Goal: Information Seeking & Learning: Check status

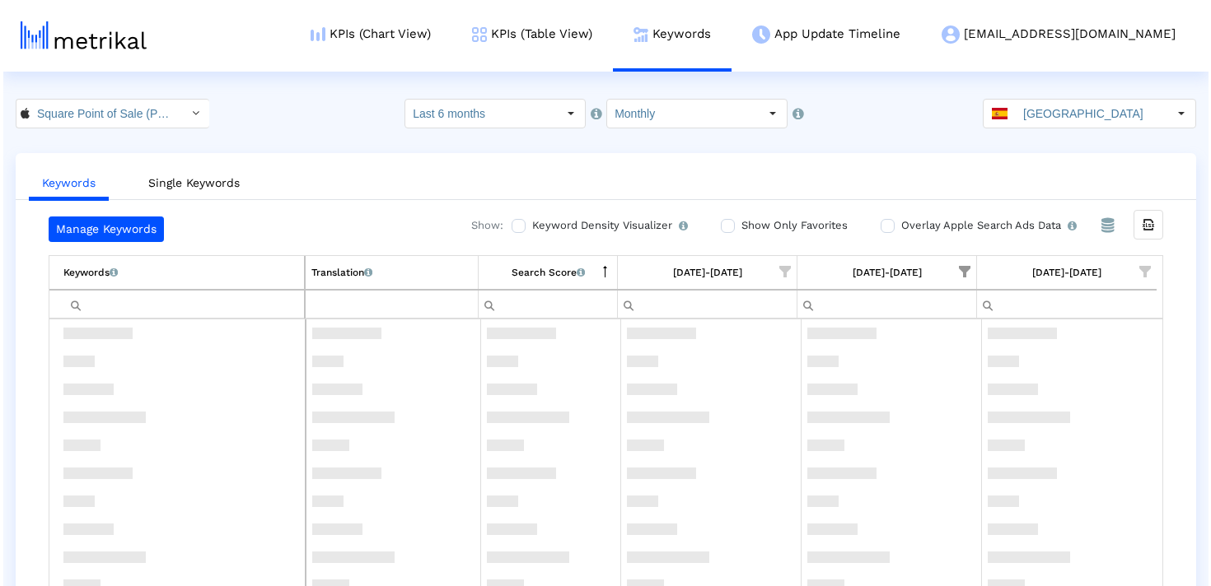
scroll to position [3768, 0]
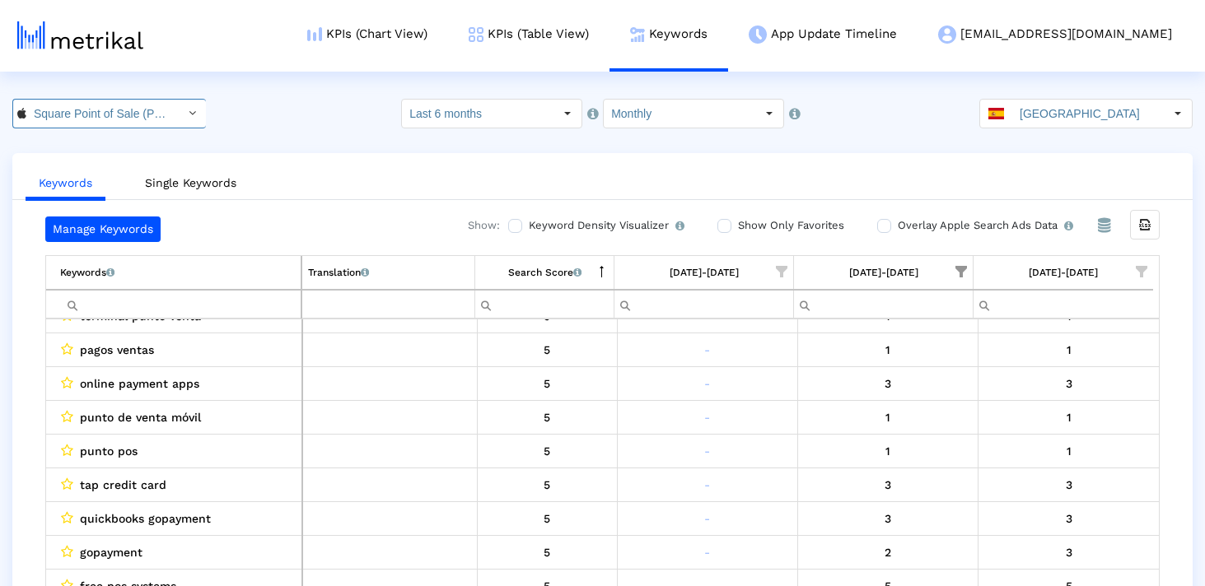
click at [130, 118] on input "Square Point of Sale (POS) < 335393788 >" at bounding box center [100, 114] width 148 height 28
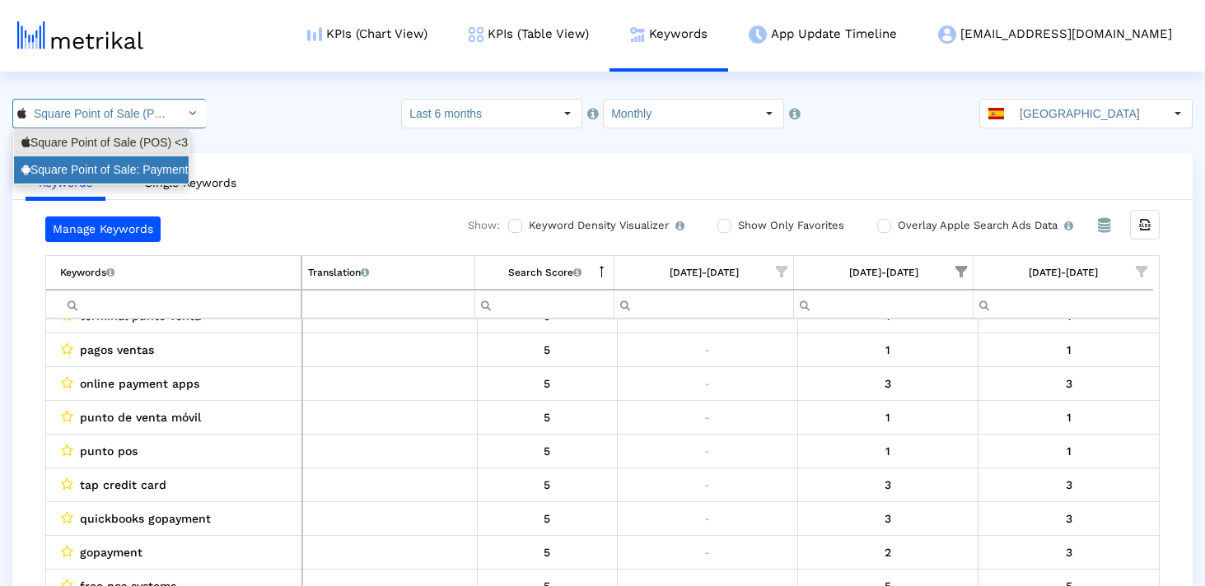
click at [122, 171] on div "Square Point of Sale: Payment <com.squareup>" at bounding box center [101, 170] width 160 height 16
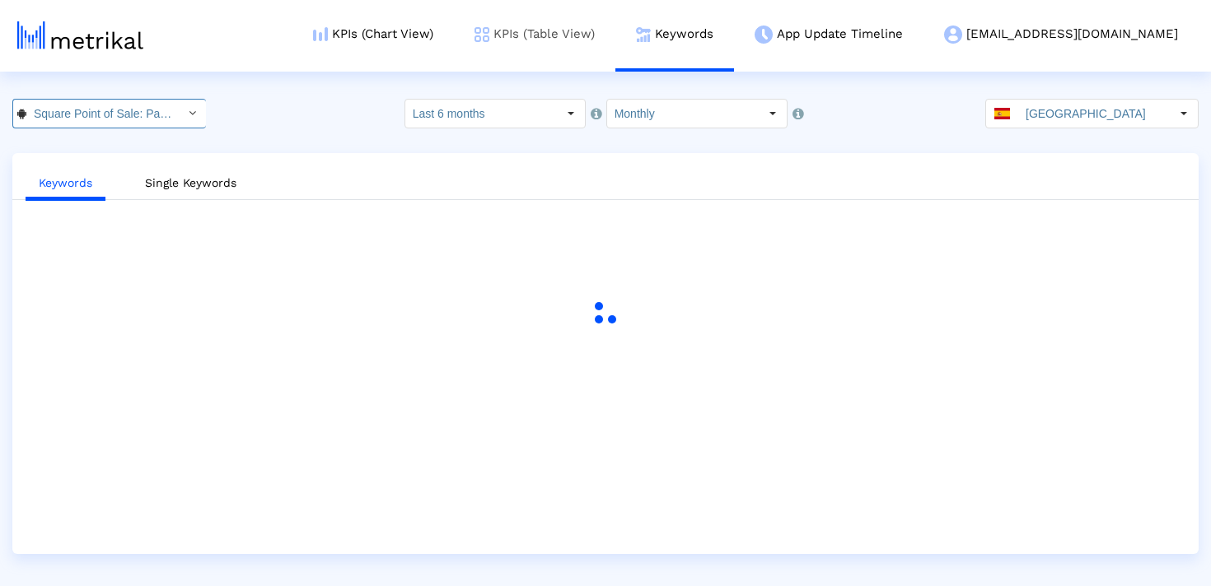
scroll to position [0, 131]
click at [615, 21] on link "KPIs (Table View)" at bounding box center [534, 34] width 161 height 68
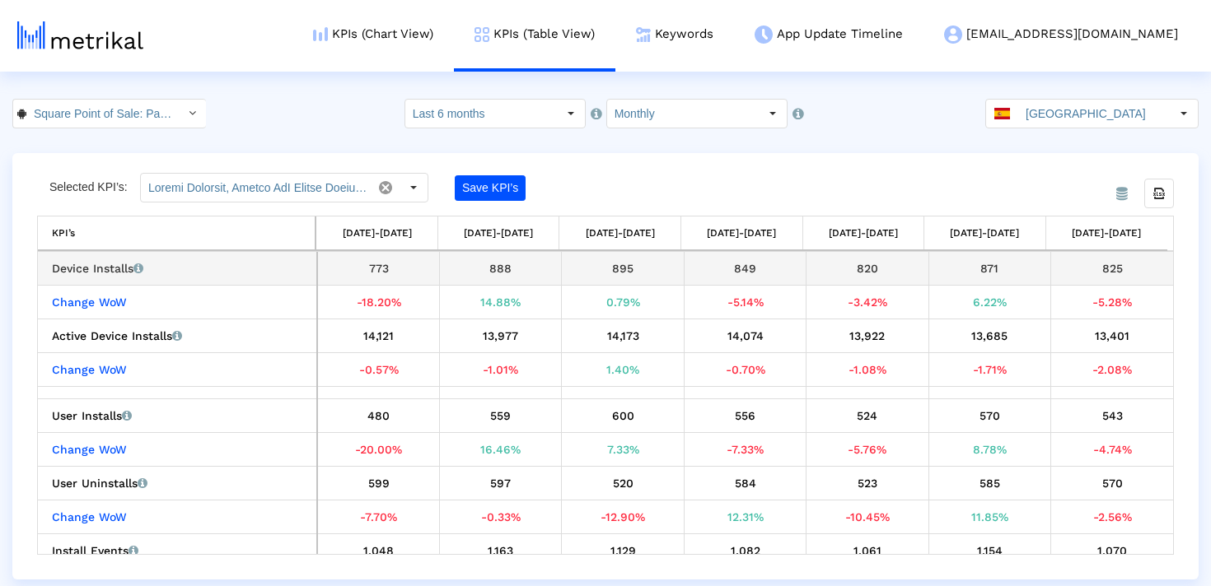
click at [727, 275] on div "849" at bounding box center [745, 268] width 110 height 21
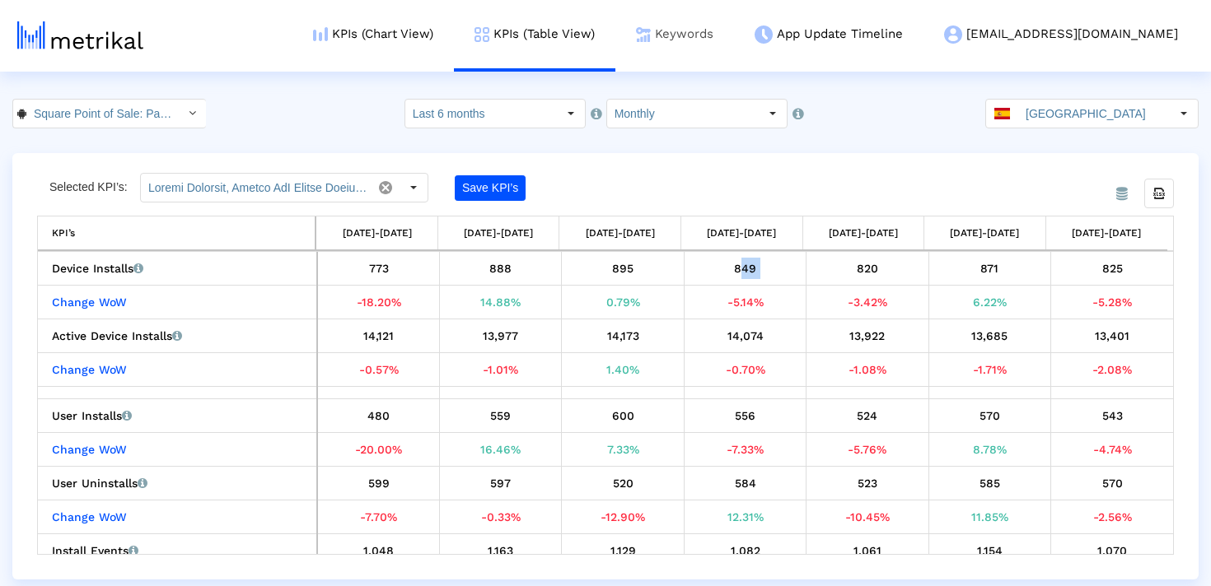
copy div "849"
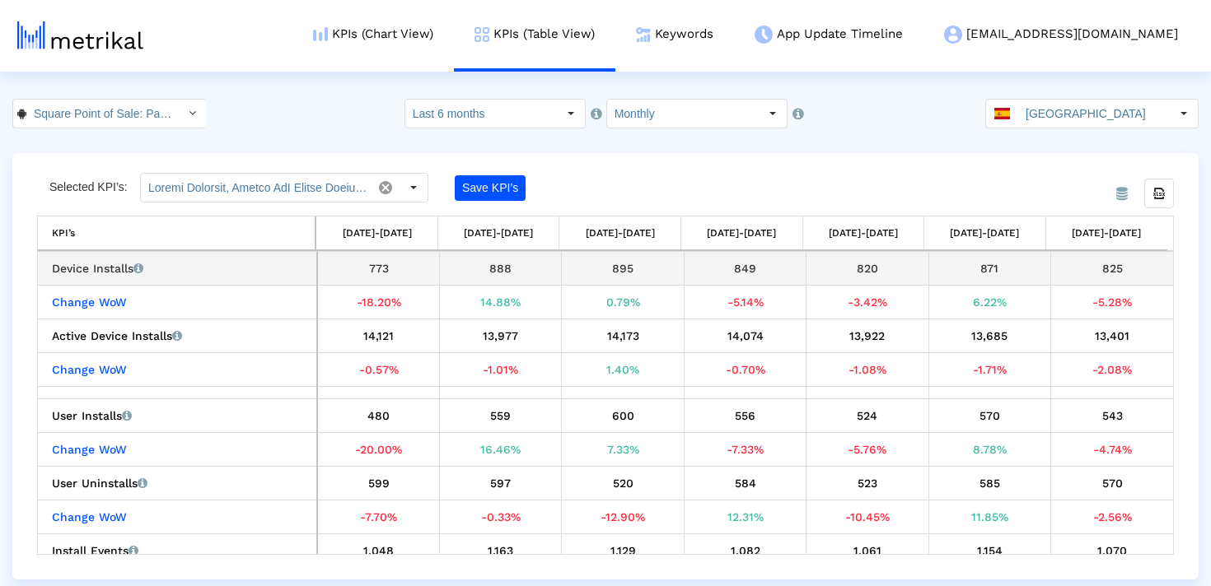
click at [875, 259] on div "820" at bounding box center [867, 268] width 110 height 21
copy div "820"
click at [988, 277] on div "871" at bounding box center [990, 268] width 110 height 21
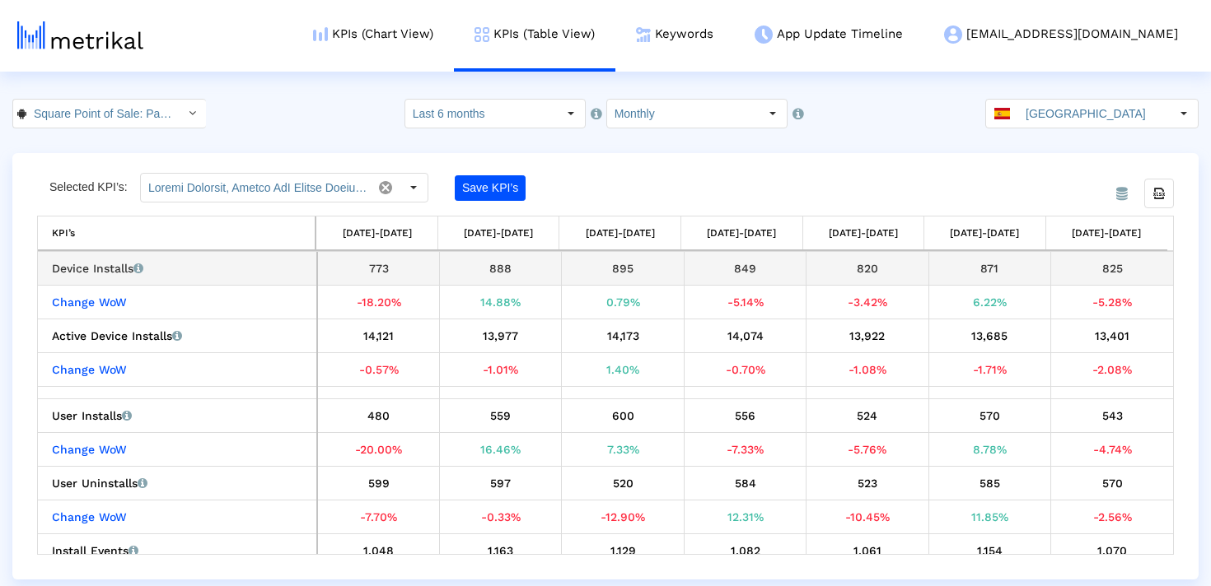
click at [988, 277] on div "871" at bounding box center [990, 268] width 110 height 21
click at [987, 273] on div "871" at bounding box center [990, 268] width 110 height 21
click at [986, 260] on div "871" at bounding box center [990, 268] width 110 height 21
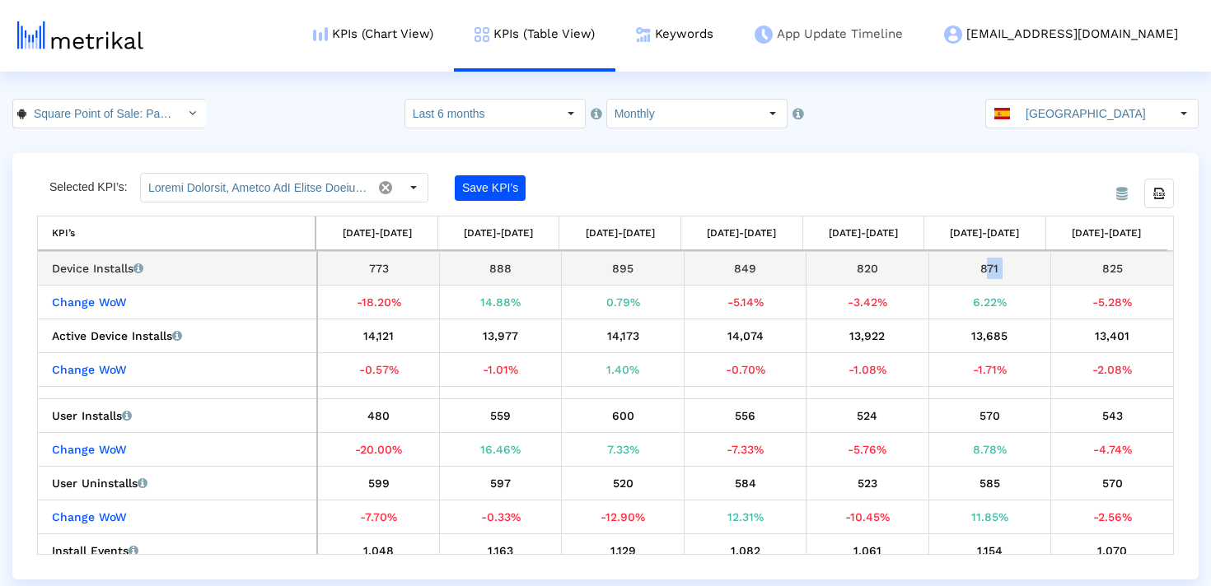
copy div "871"
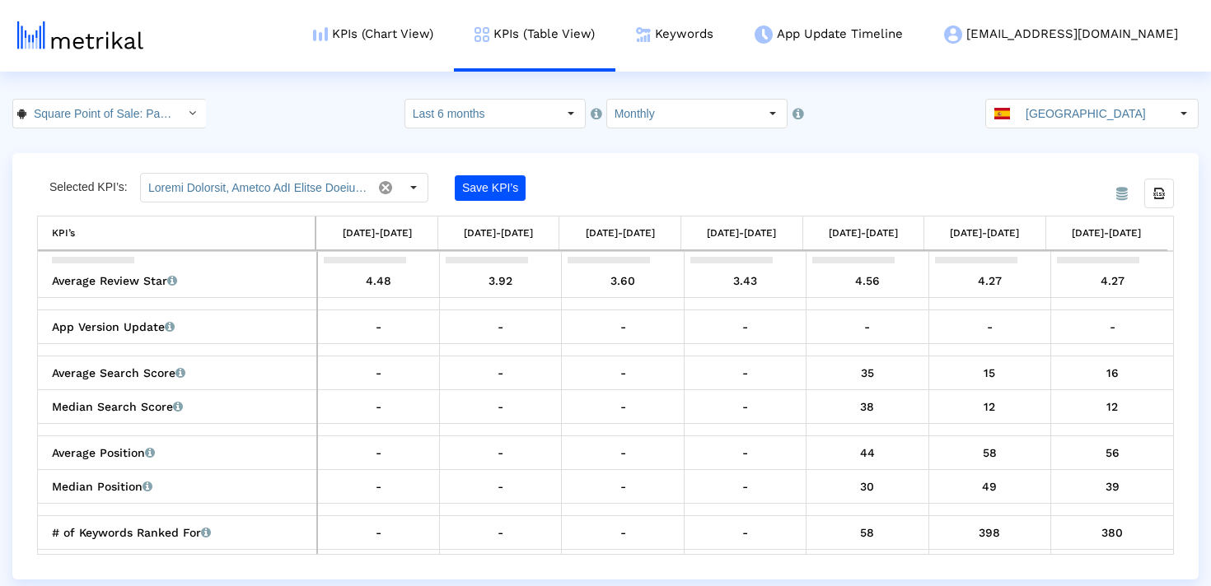
scroll to position [1103, 0]
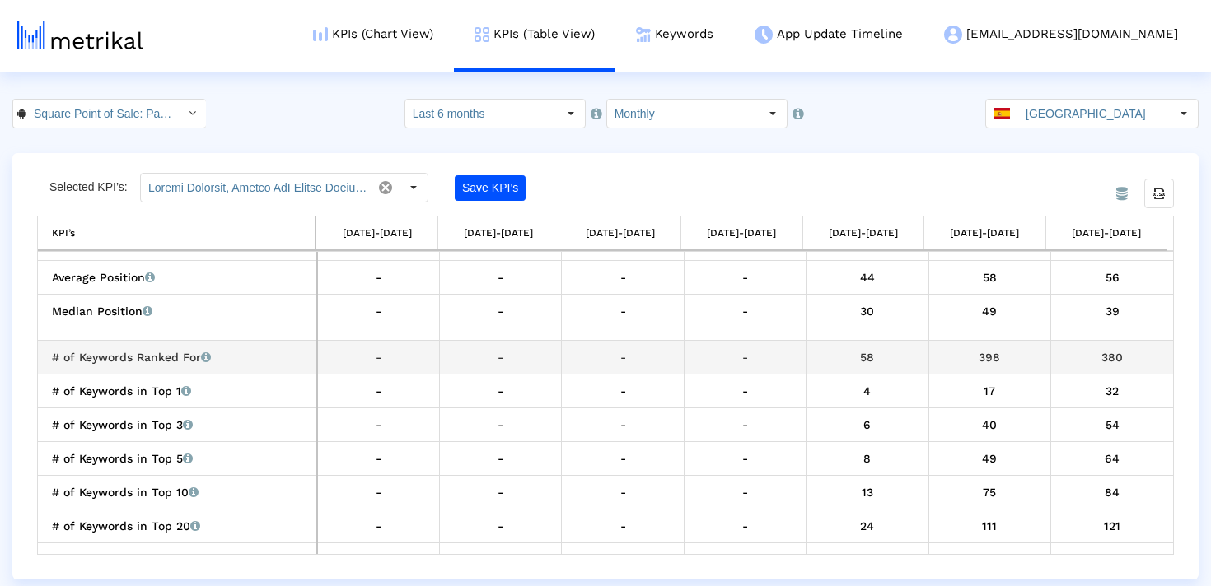
click at [847, 354] on div "58" at bounding box center [867, 357] width 110 height 21
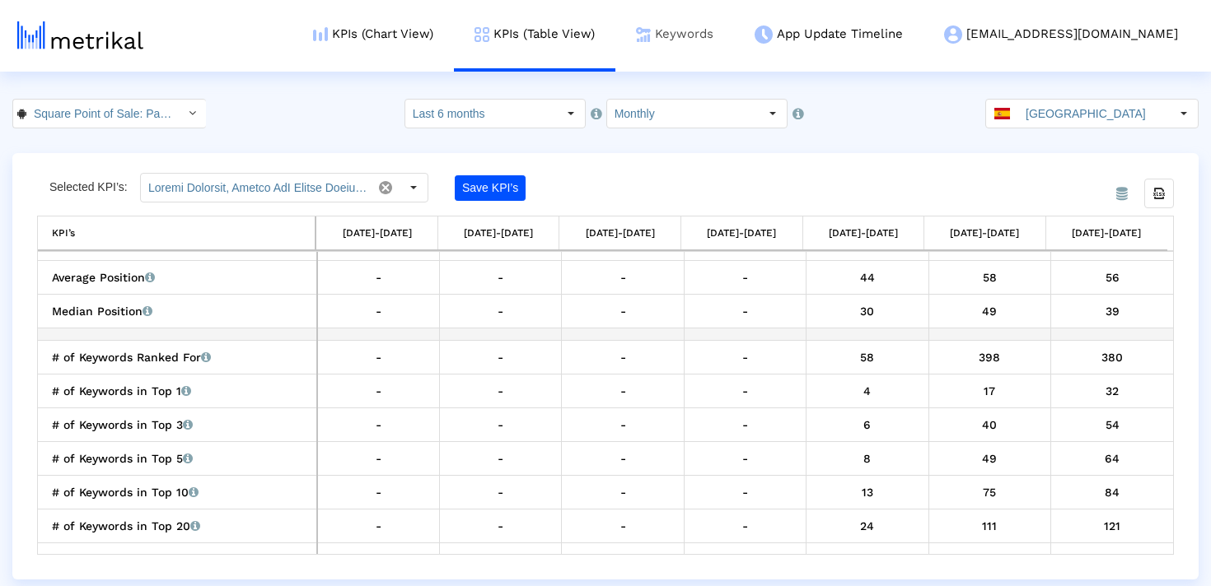
copy div "58"
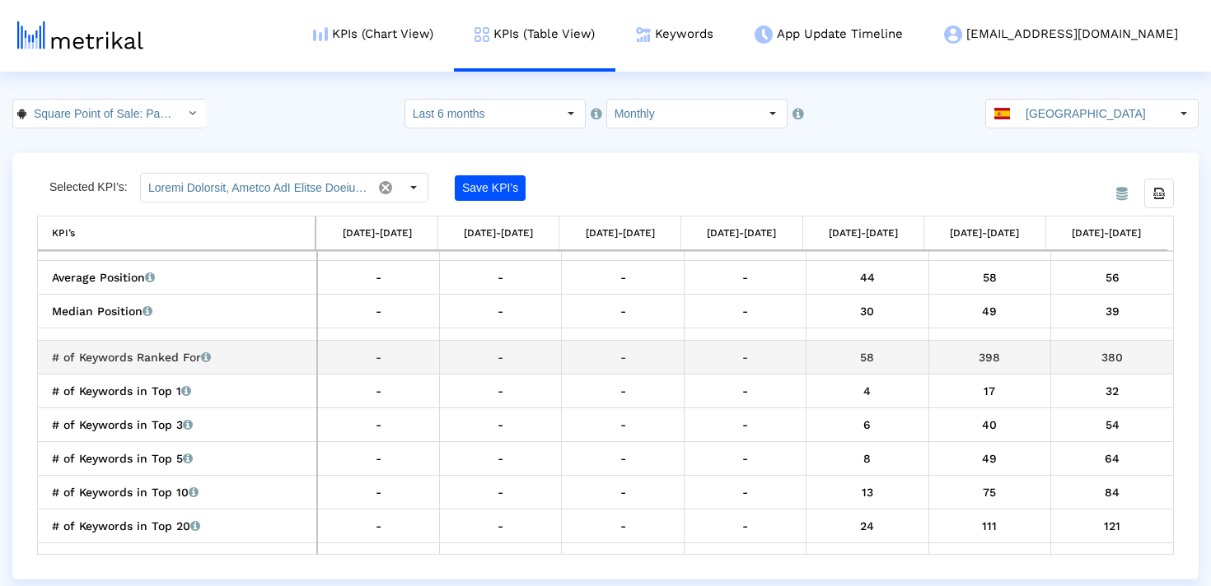
drag, startPoint x: 968, startPoint y: 364, endPoint x: 1043, endPoint y: 364, distance: 75.8
click at [1043, 364] on td "398" at bounding box center [989, 357] width 122 height 34
copy div "398"
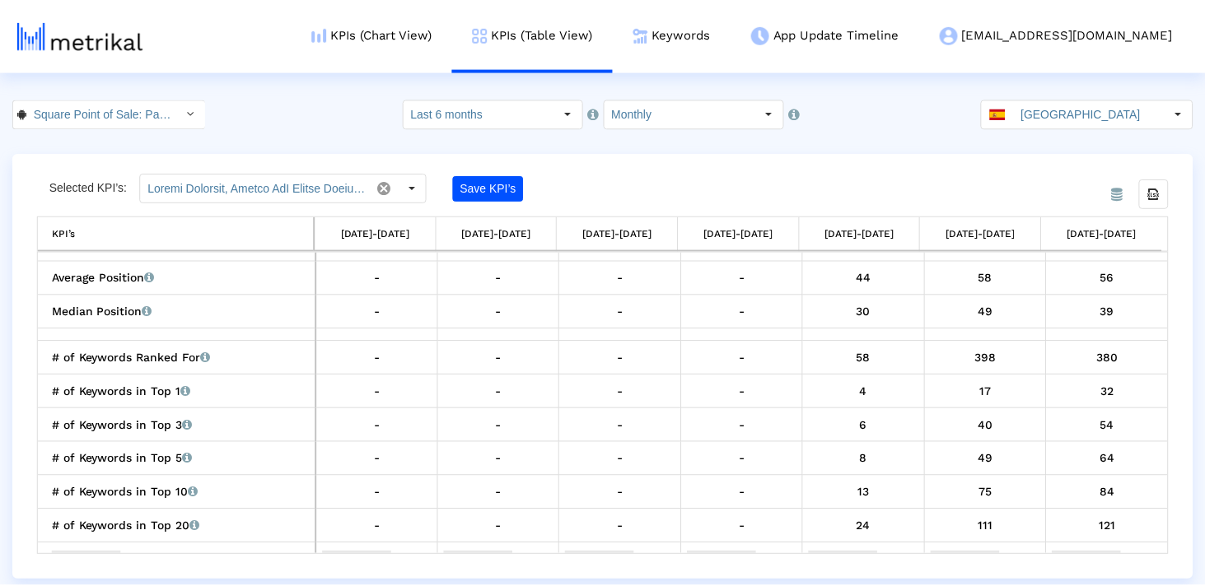
scroll to position [0, 0]
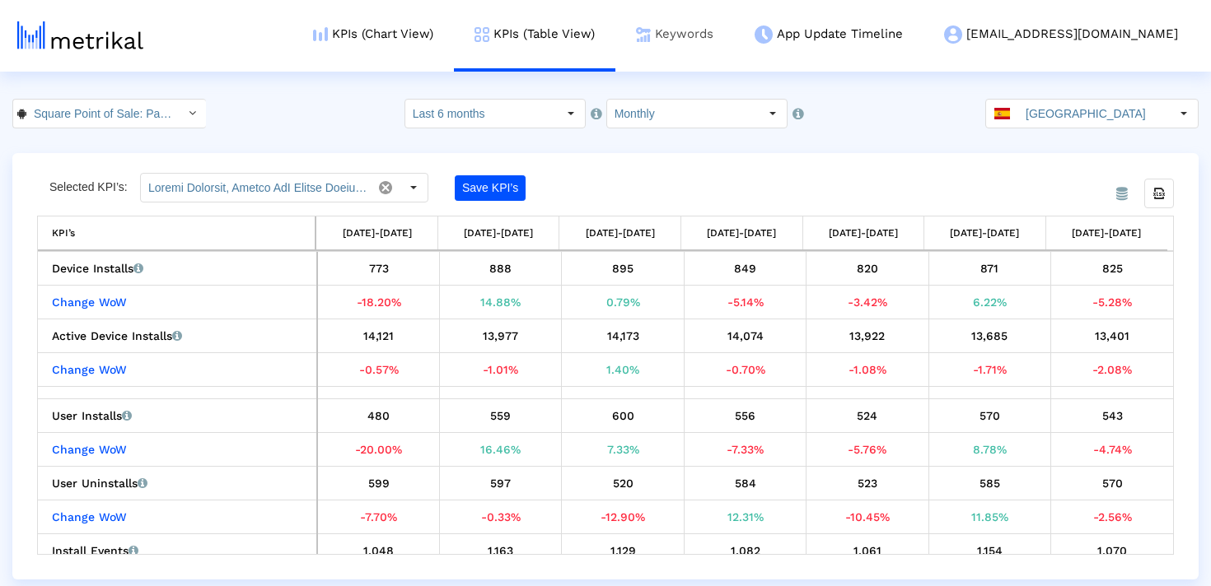
click at [734, 35] on link "Keywords" at bounding box center [674, 34] width 119 height 68
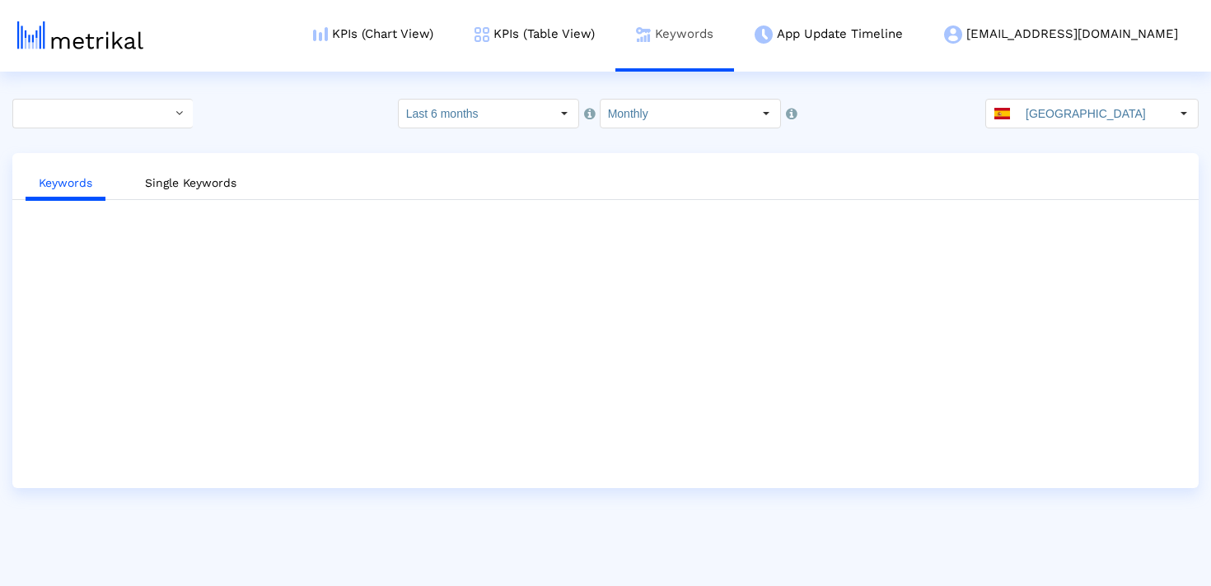
click at [734, 30] on link "Keywords" at bounding box center [674, 34] width 119 height 68
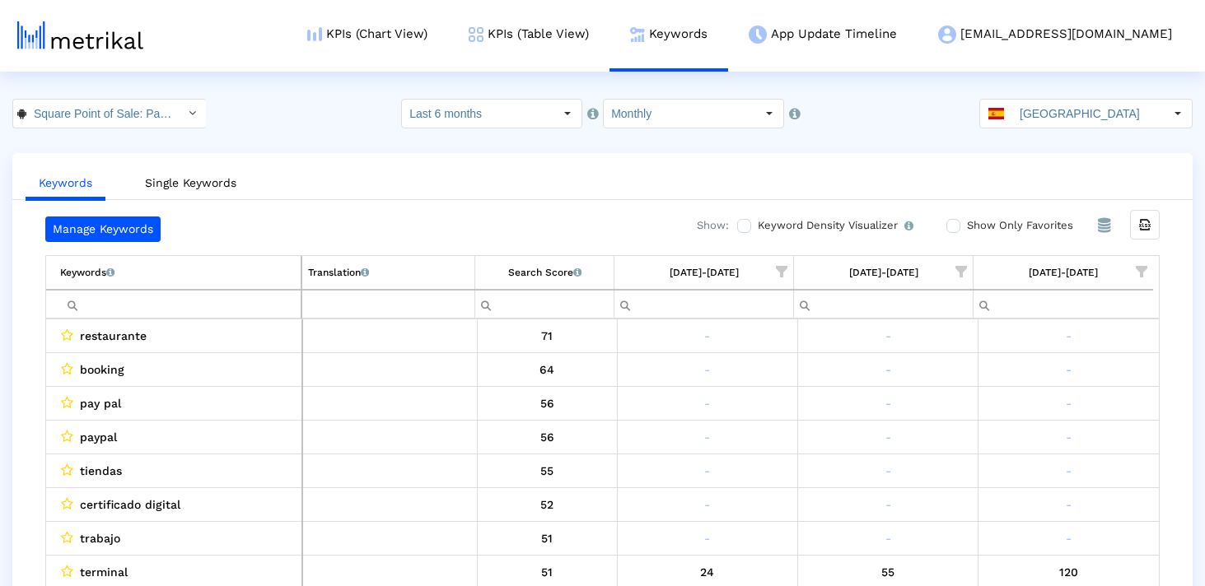
click at [964, 267] on span "Show filter options for column '07/01/25-07/31/25'" at bounding box center [961, 272] width 12 height 12
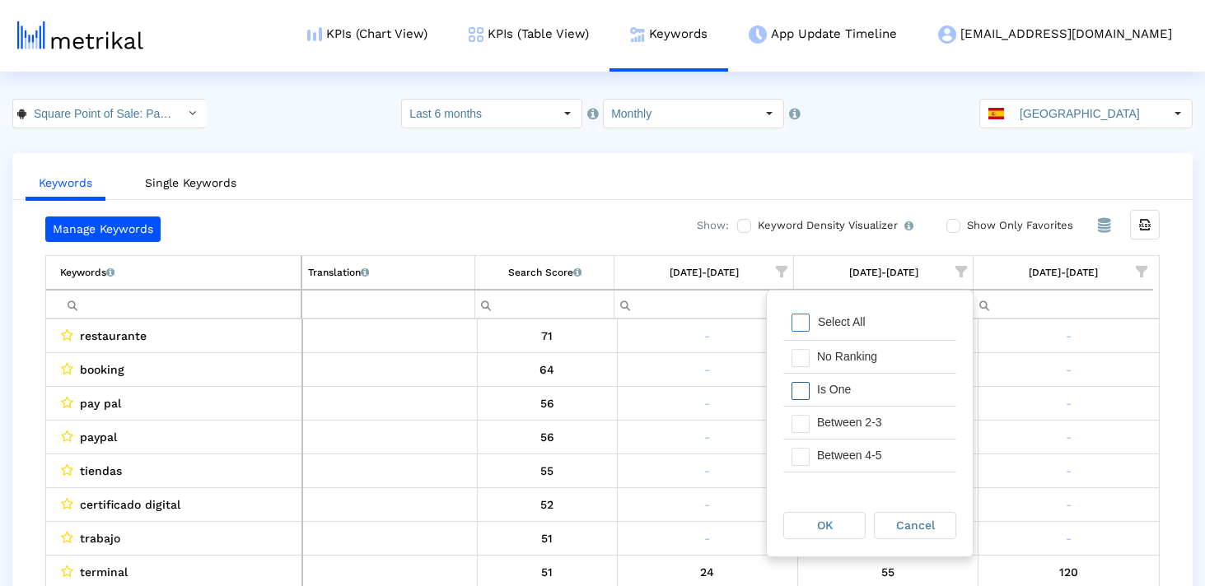
click at [803, 389] on span "Filter options" at bounding box center [800, 391] width 18 height 18
click at [803, 425] on span "Filter options" at bounding box center [800, 424] width 18 height 18
click at [803, 454] on span "Filter options" at bounding box center [800, 457] width 18 height 18
click at [805, 389] on span "Filter options" at bounding box center [800, 398] width 18 height 18
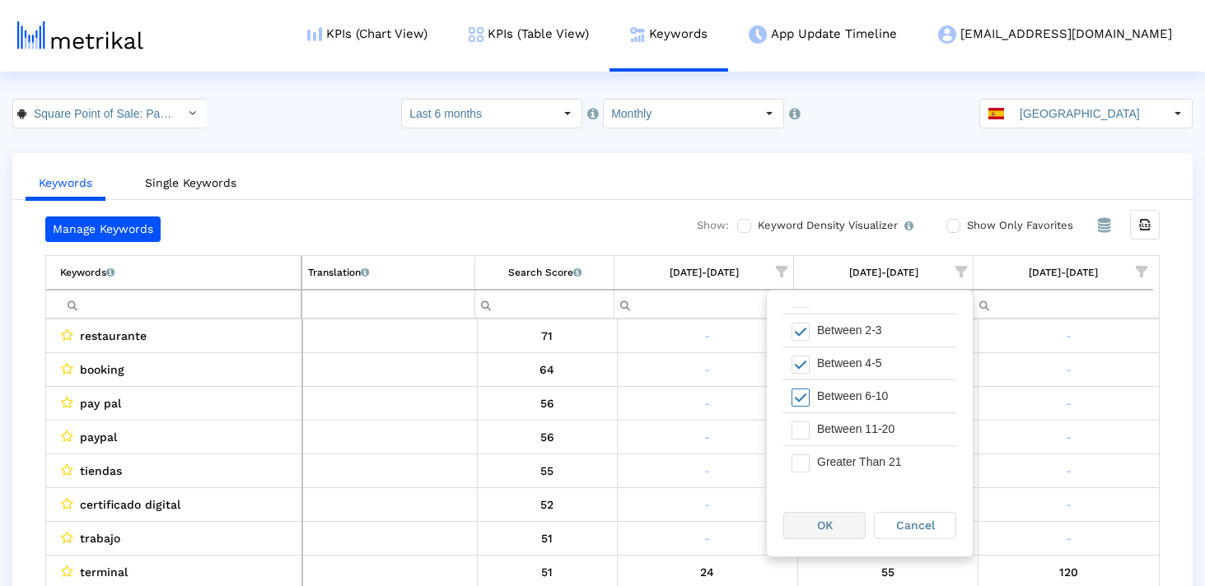
click at [833, 532] on div "OK" at bounding box center [824, 526] width 81 height 26
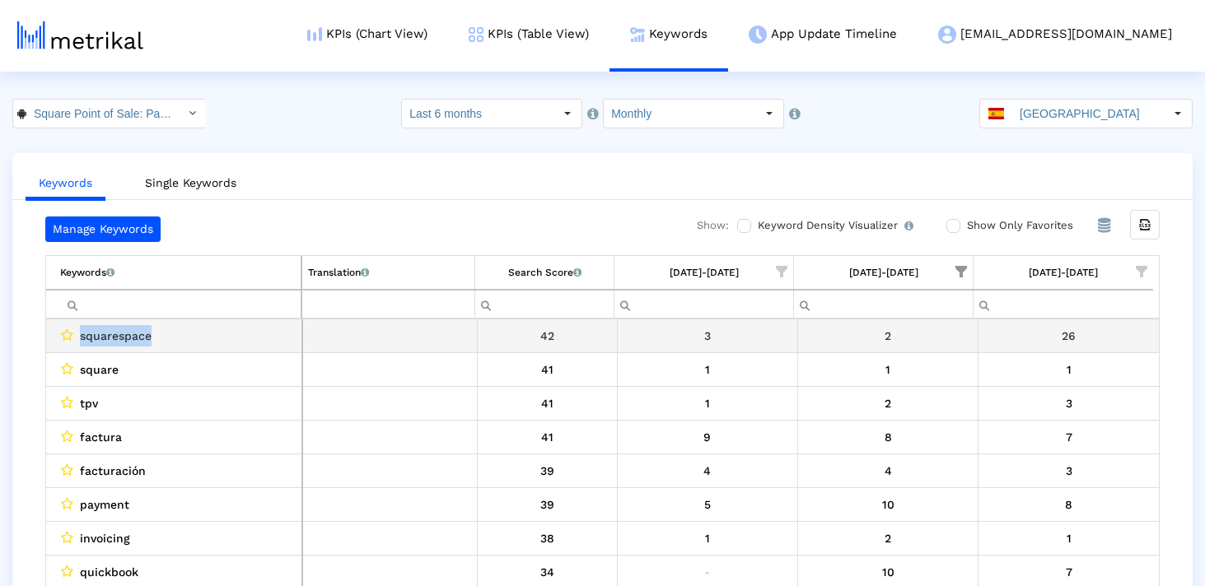
drag, startPoint x: 162, startPoint y: 338, endPoint x: 82, endPoint y: 338, distance: 79.9
click at [82, 338] on div "squarespace" at bounding box center [178, 335] width 236 height 21
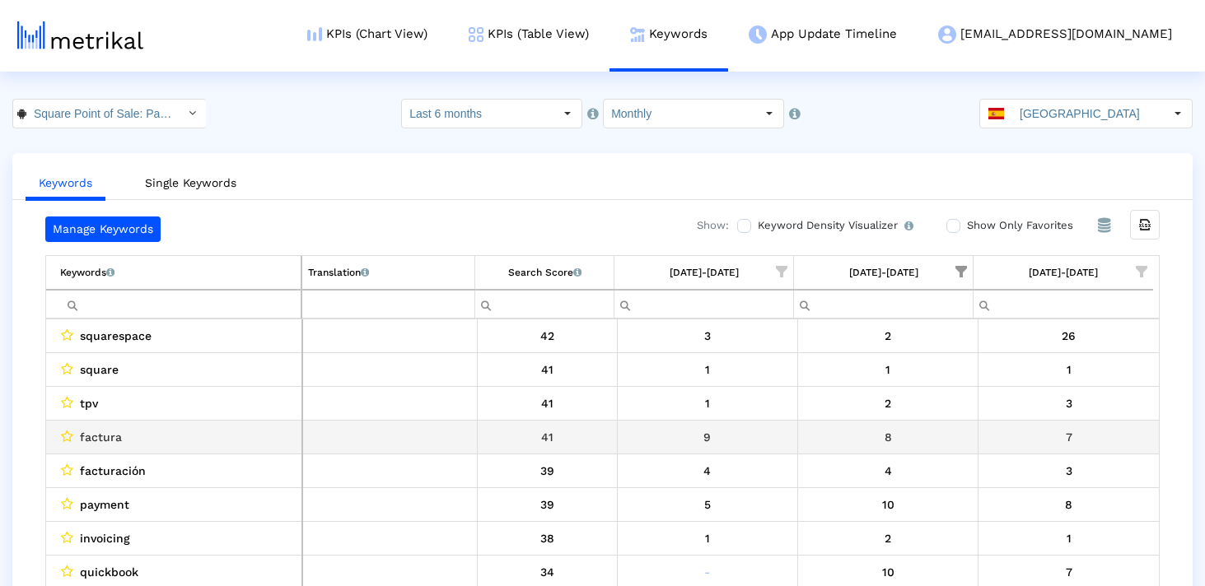
click at [108, 449] on td "factura" at bounding box center [174, 438] width 256 height 34
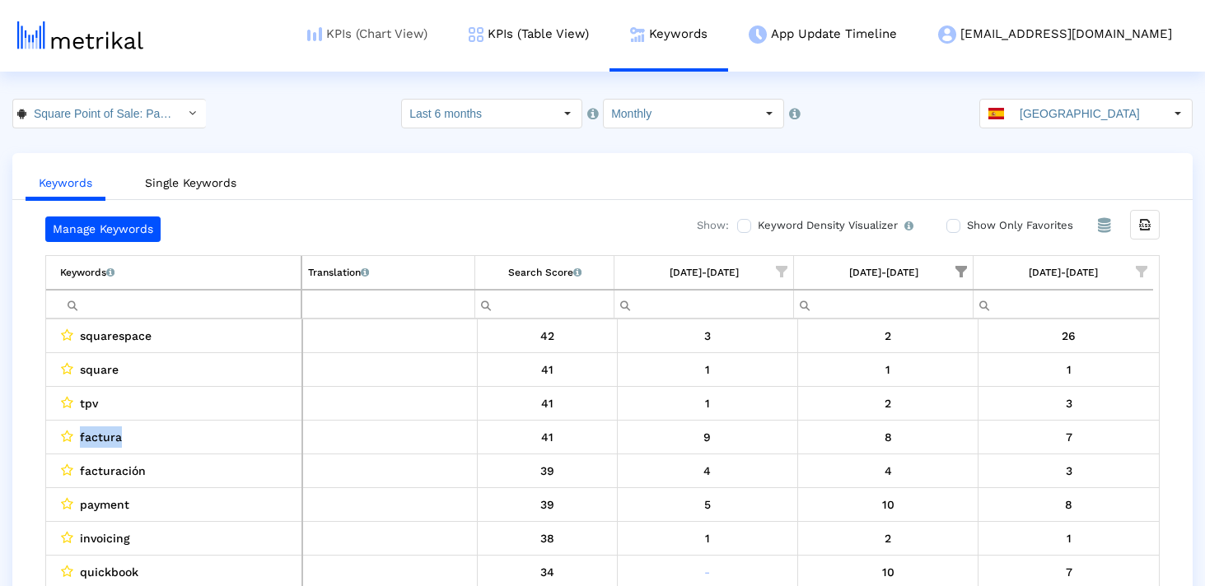
copy span "factura"
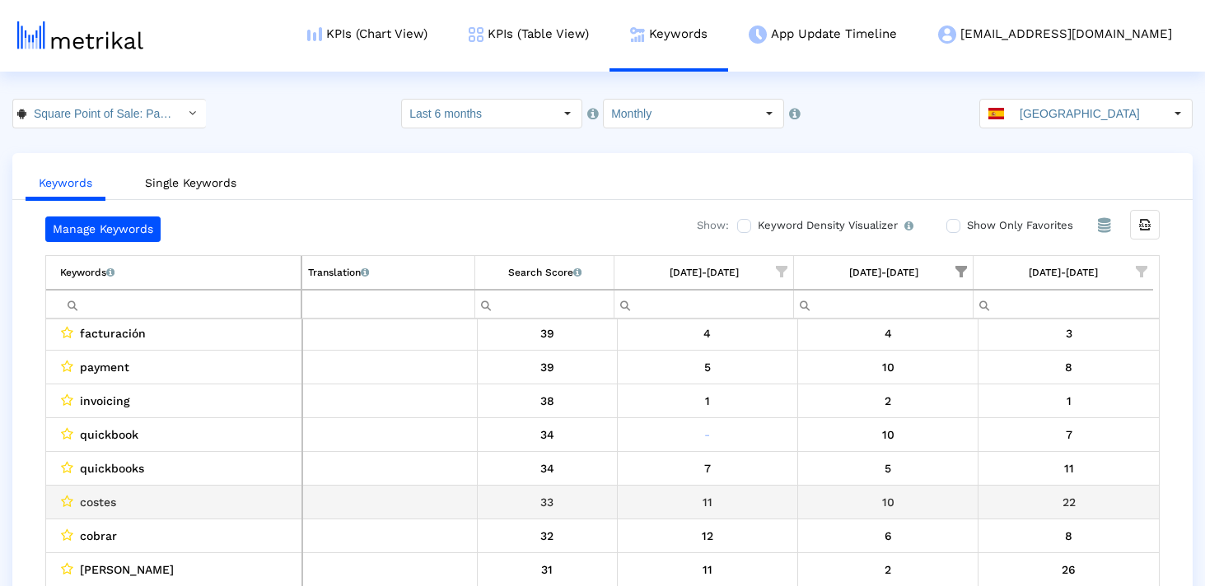
scroll to position [142, 0]
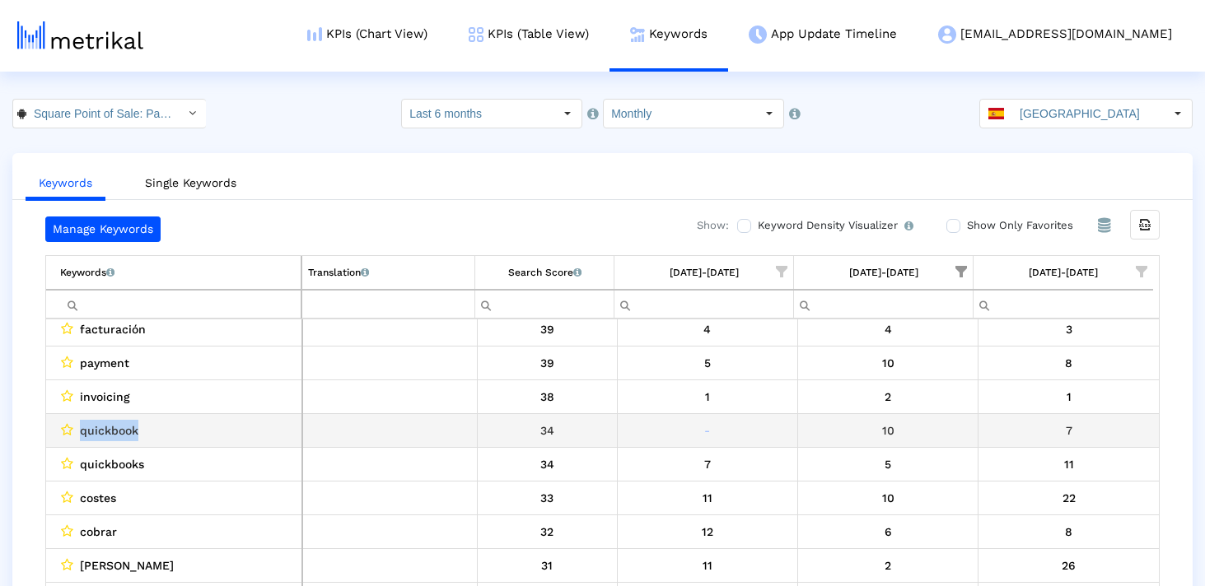
drag, startPoint x: 169, startPoint y: 431, endPoint x: 75, endPoint y: 434, distance: 93.9
click at [75, 434] on div "quickbook" at bounding box center [178, 430] width 236 height 21
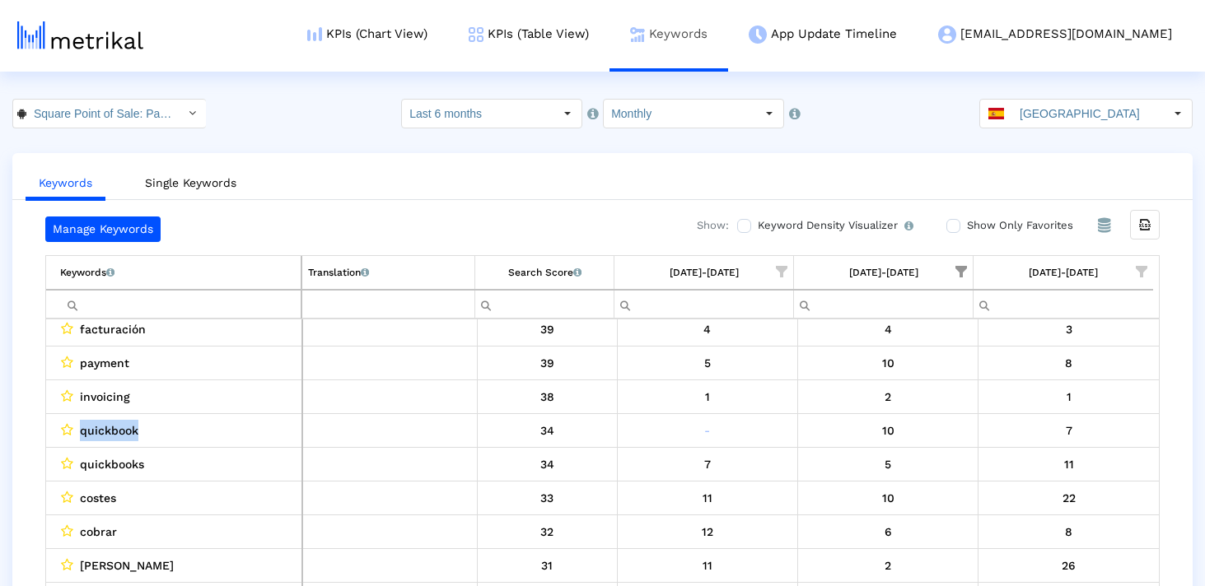
copy div "quickbook"
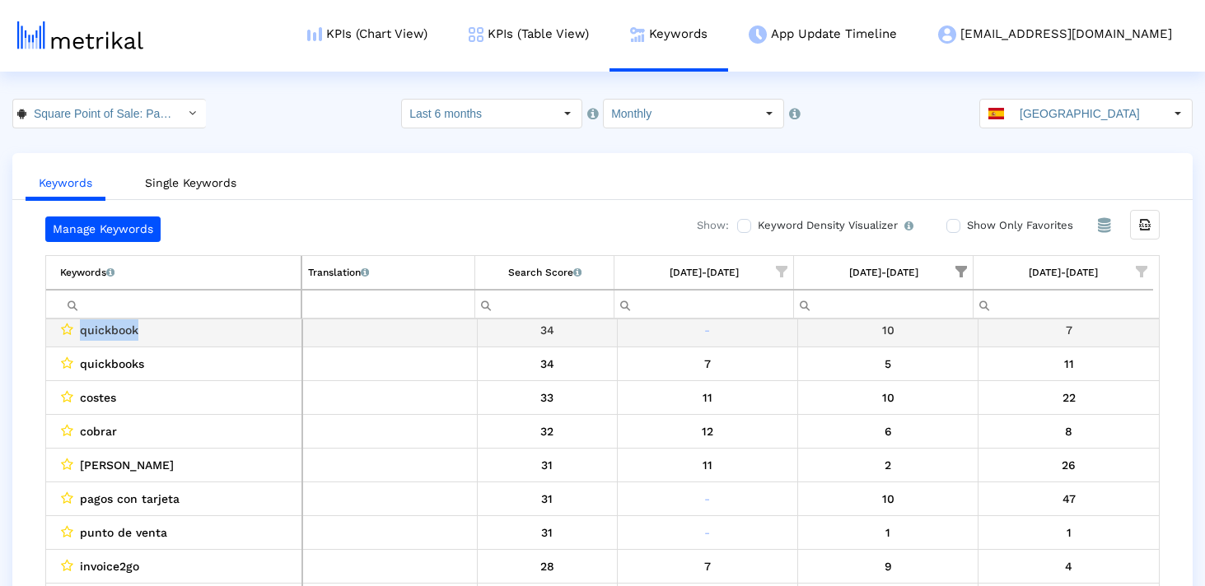
scroll to position [243, 0]
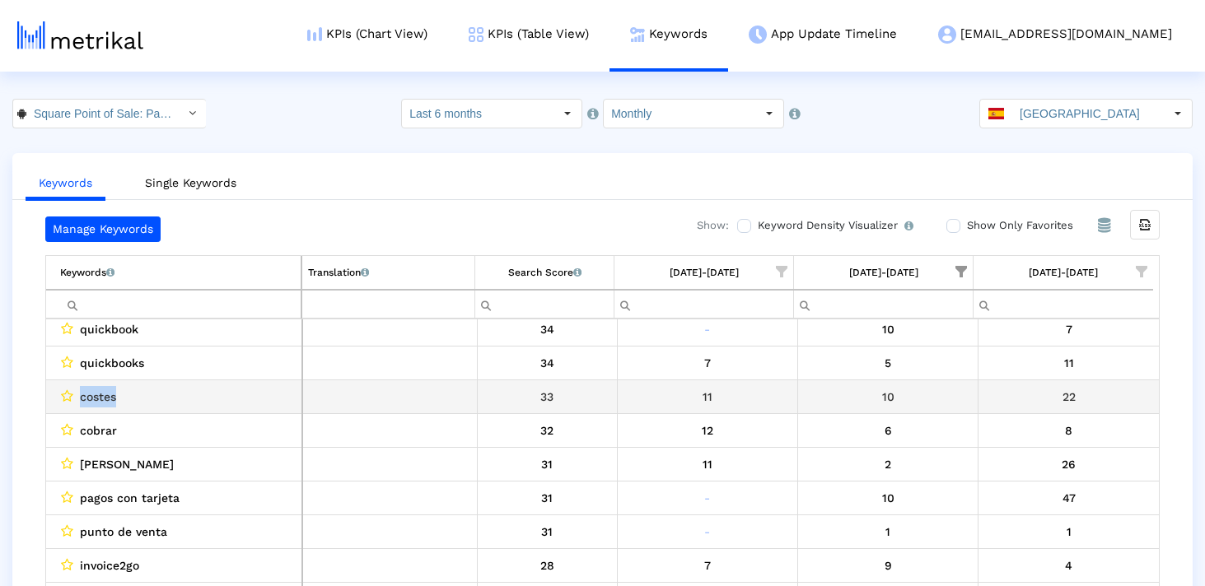
drag, startPoint x: 163, startPoint y: 386, endPoint x: 79, endPoint y: 391, distance: 84.1
click at [79, 391] on div "costes" at bounding box center [178, 396] width 236 height 21
copy span "costes"
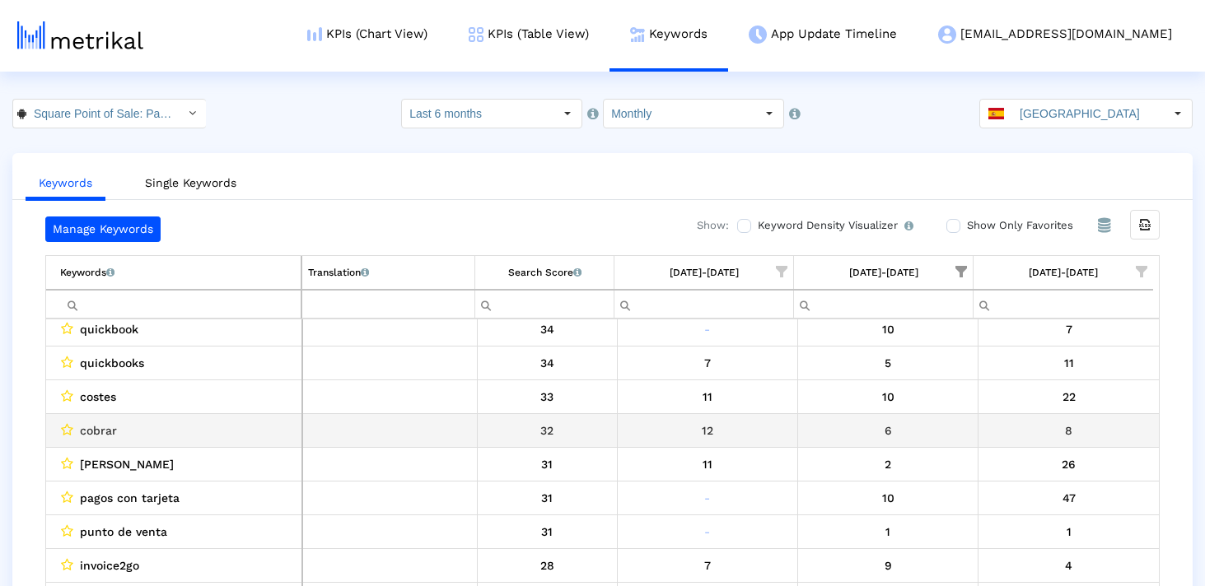
click at [87, 439] on span "cobrar" at bounding box center [98, 430] width 37 height 21
copy span "cobrar"
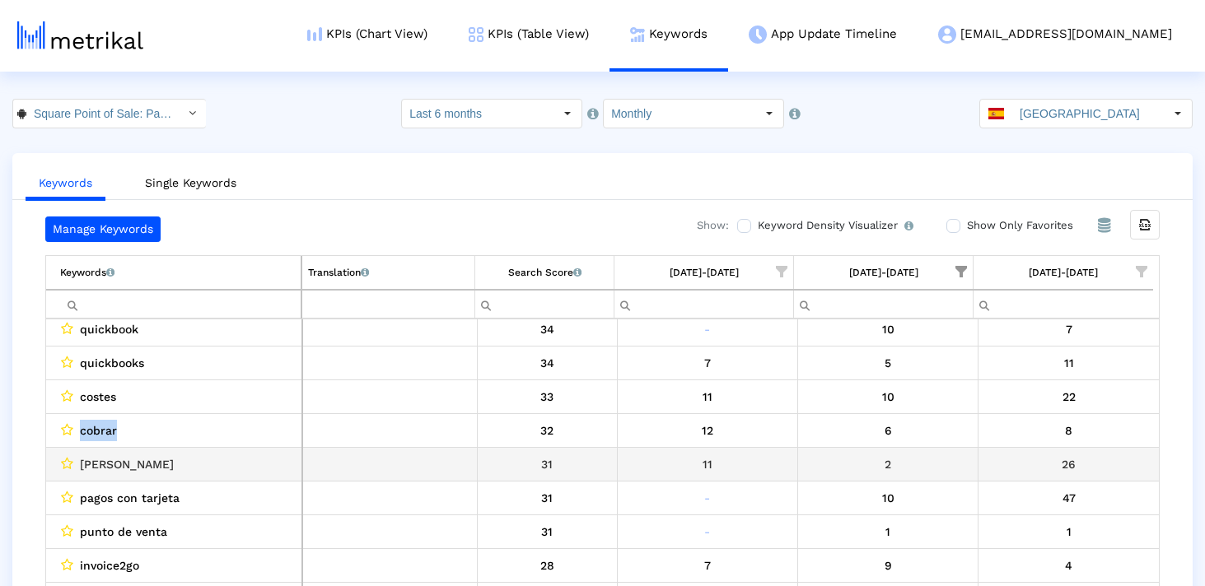
click at [105, 462] on span "[PERSON_NAME]" at bounding box center [127, 464] width 94 height 21
copy span "[PERSON_NAME]"
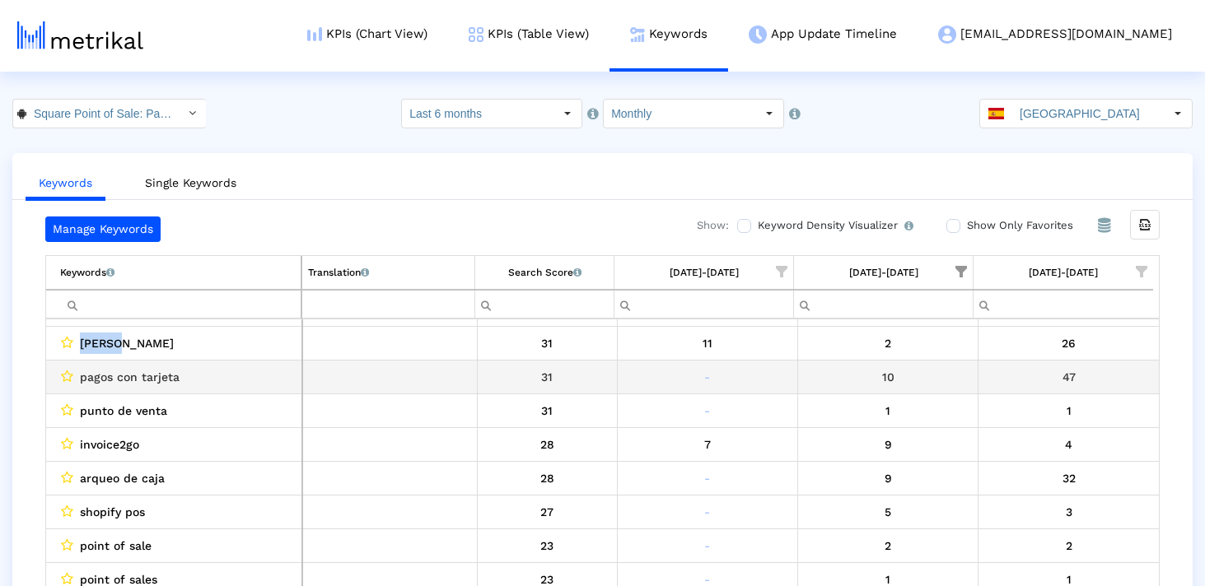
scroll to position [366, 0]
drag, startPoint x: 205, startPoint y: 375, endPoint x: 60, endPoint y: 375, distance: 144.9
click at [60, 375] on div "pagos con tarjeta" at bounding box center [178, 375] width 236 height 21
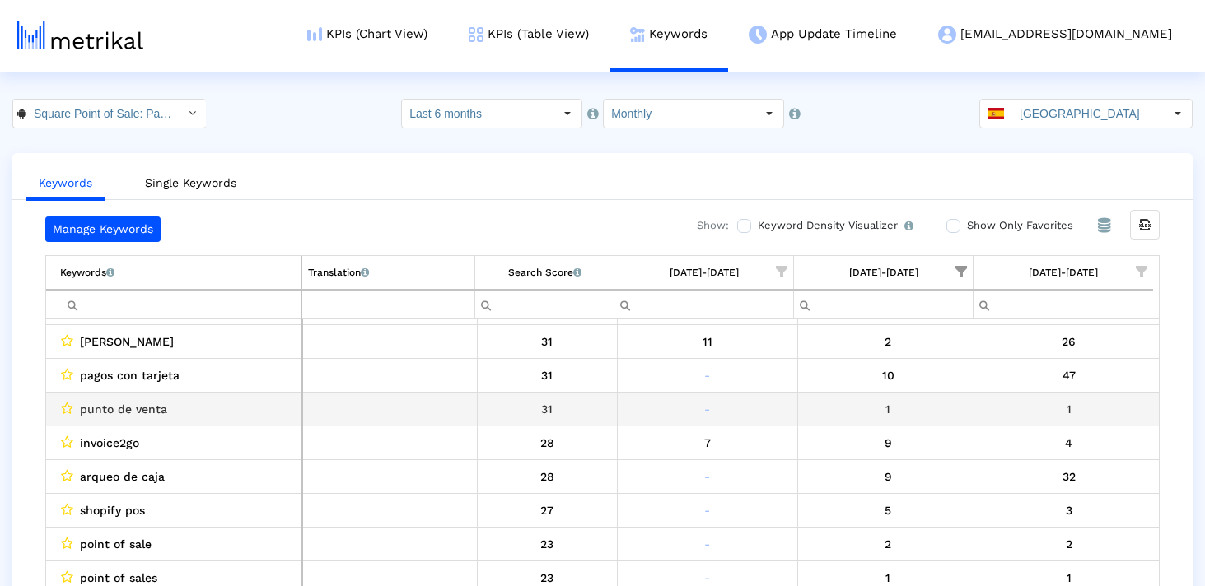
click at [134, 404] on span "punto de venta" at bounding box center [123, 409] width 87 height 21
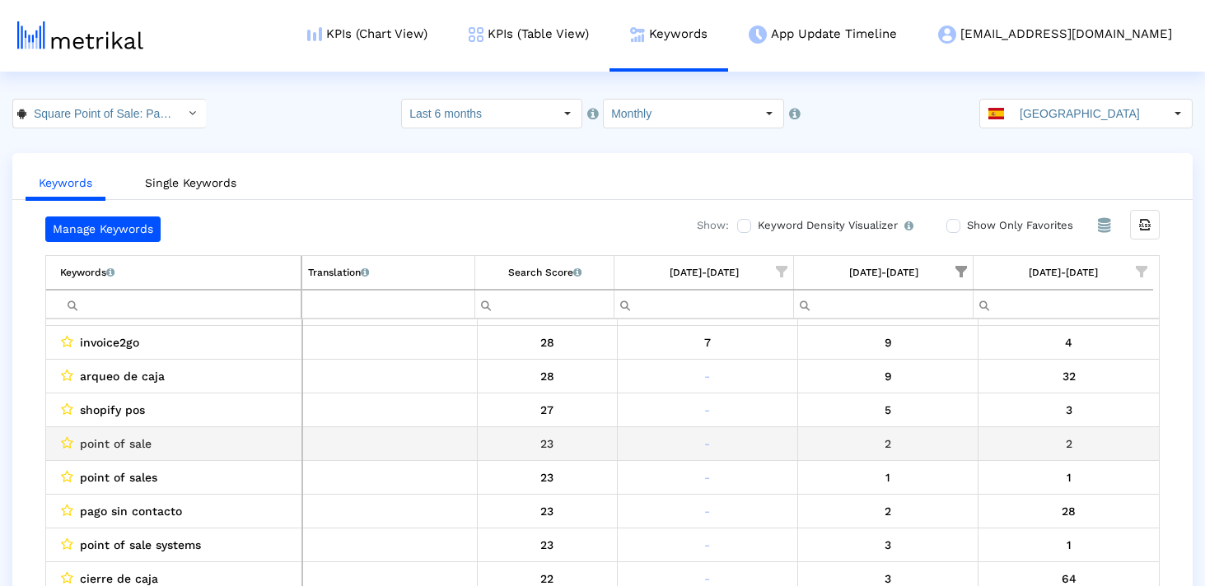
scroll to position [468, 0]
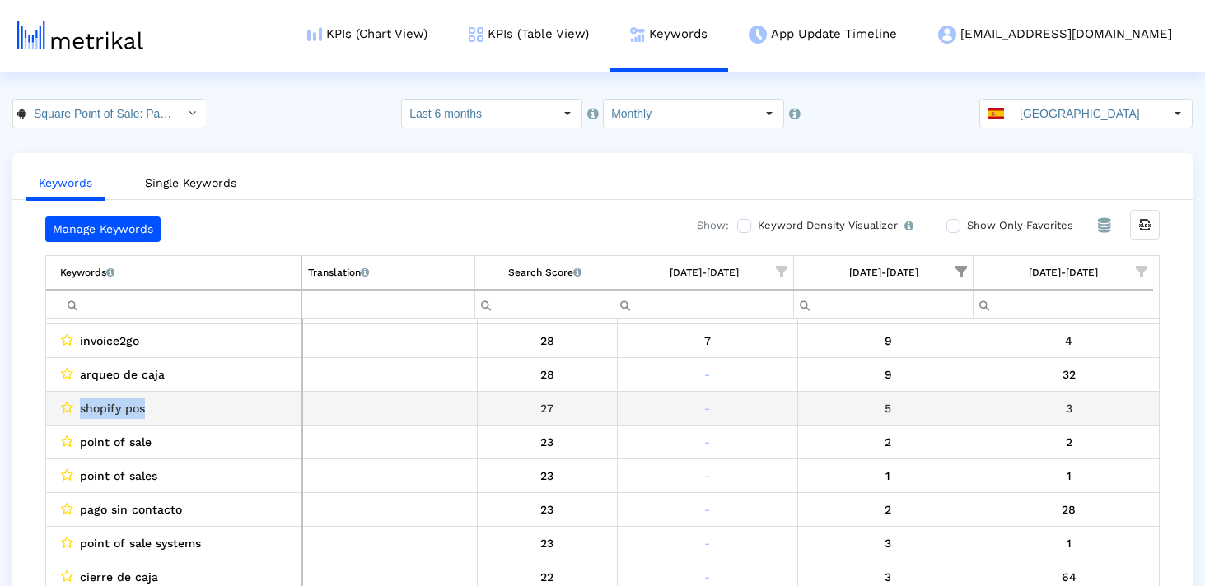
drag, startPoint x: 157, startPoint y: 409, endPoint x: 74, endPoint y: 408, distance: 83.2
click at [74, 408] on div "shopify pos" at bounding box center [178, 408] width 236 height 21
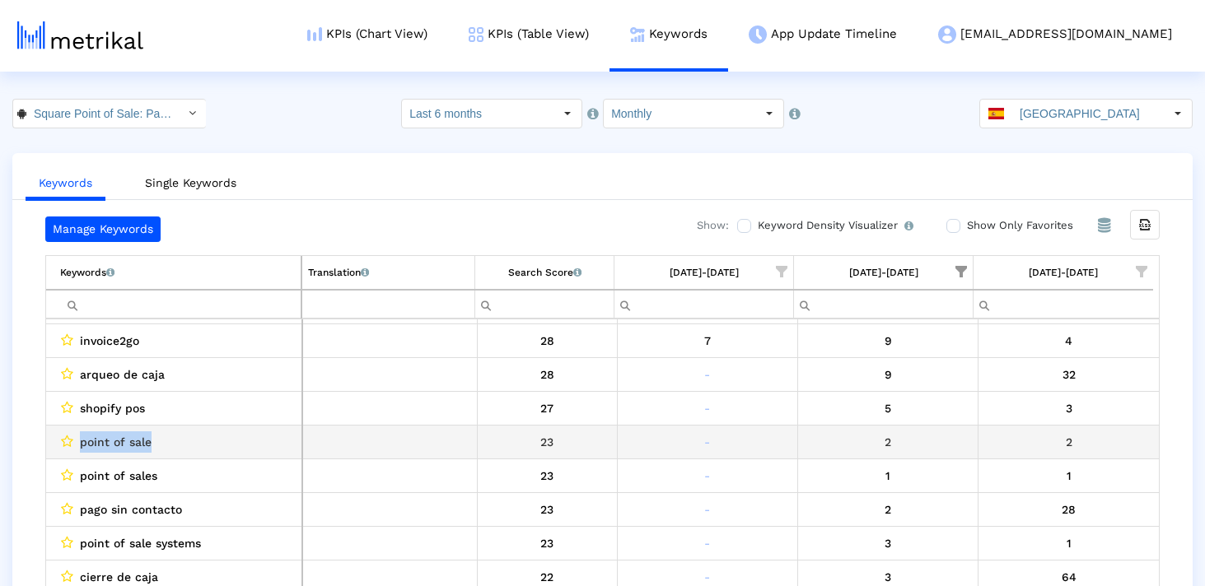
drag, startPoint x: 210, startPoint y: 436, endPoint x: 78, endPoint y: 436, distance: 131.8
click at [78, 436] on div "point of sale" at bounding box center [178, 442] width 236 height 21
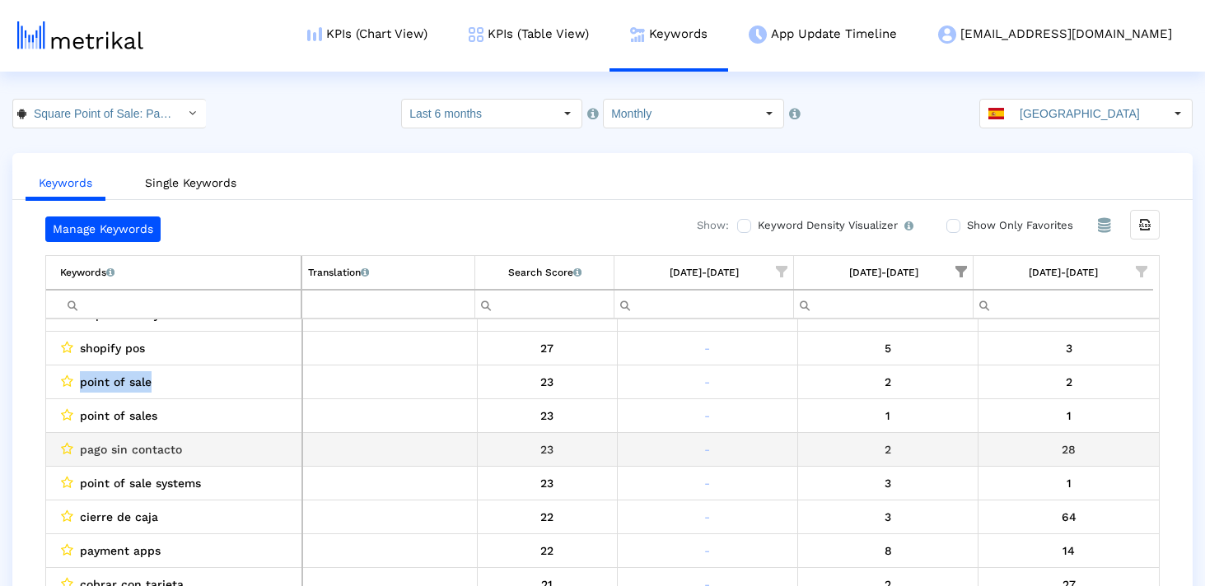
scroll to position [527, 0]
drag, startPoint x: 199, startPoint y: 453, endPoint x: 72, endPoint y: 451, distance: 126.8
click at [72, 451] on div "pago sin contacto" at bounding box center [178, 450] width 236 height 21
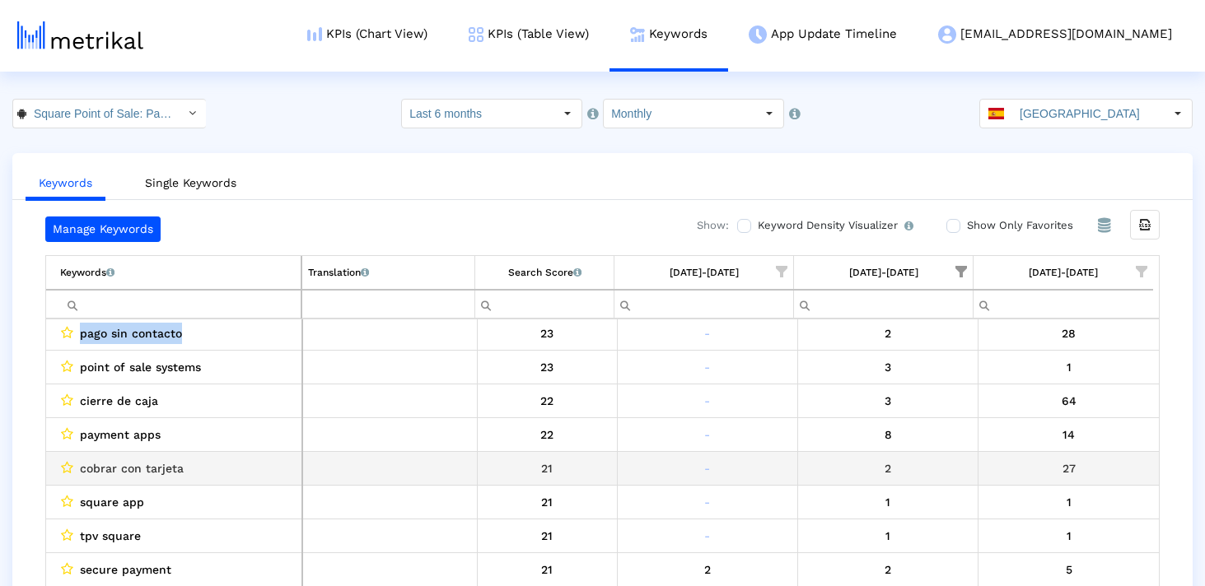
scroll to position [646, 0]
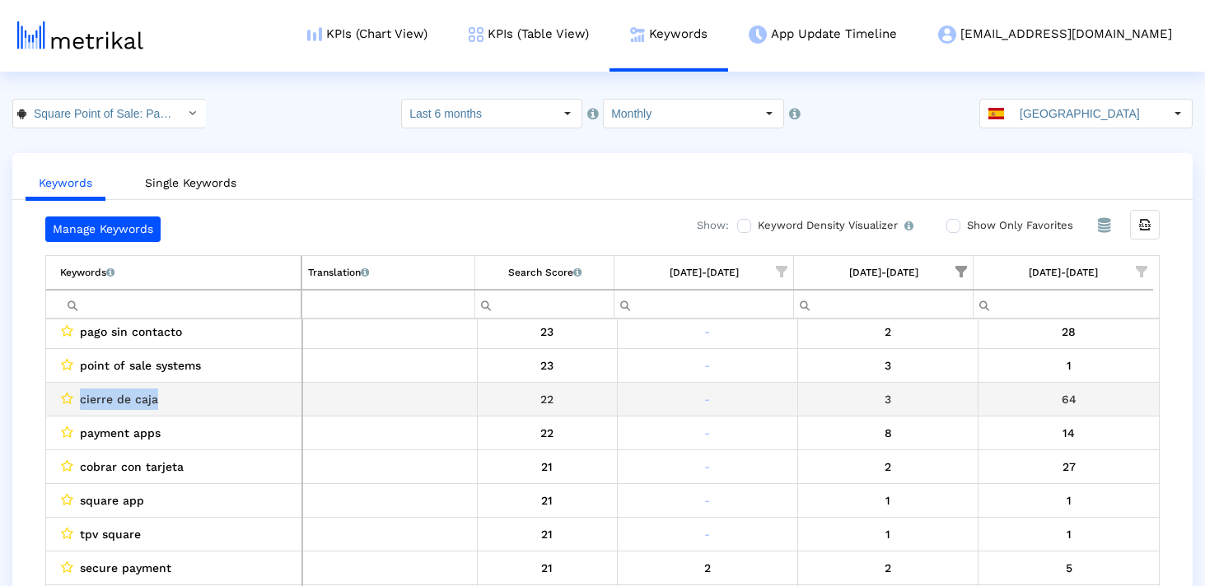
drag, startPoint x: 173, startPoint y: 395, endPoint x: 58, endPoint y: 395, distance: 115.3
click at [58, 395] on td "cierre de caja" at bounding box center [174, 399] width 256 height 34
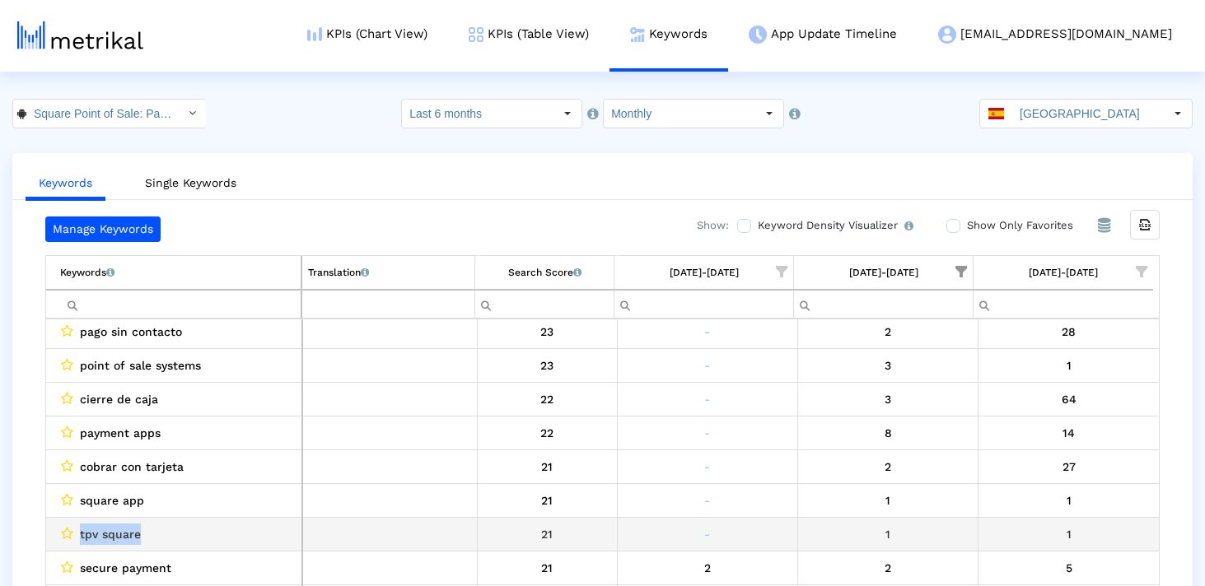
drag, startPoint x: 150, startPoint y: 539, endPoint x: 46, endPoint y: 539, distance: 103.8
click at [46, 539] on td "tpv square" at bounding box center [174, 534] width 256 height 34
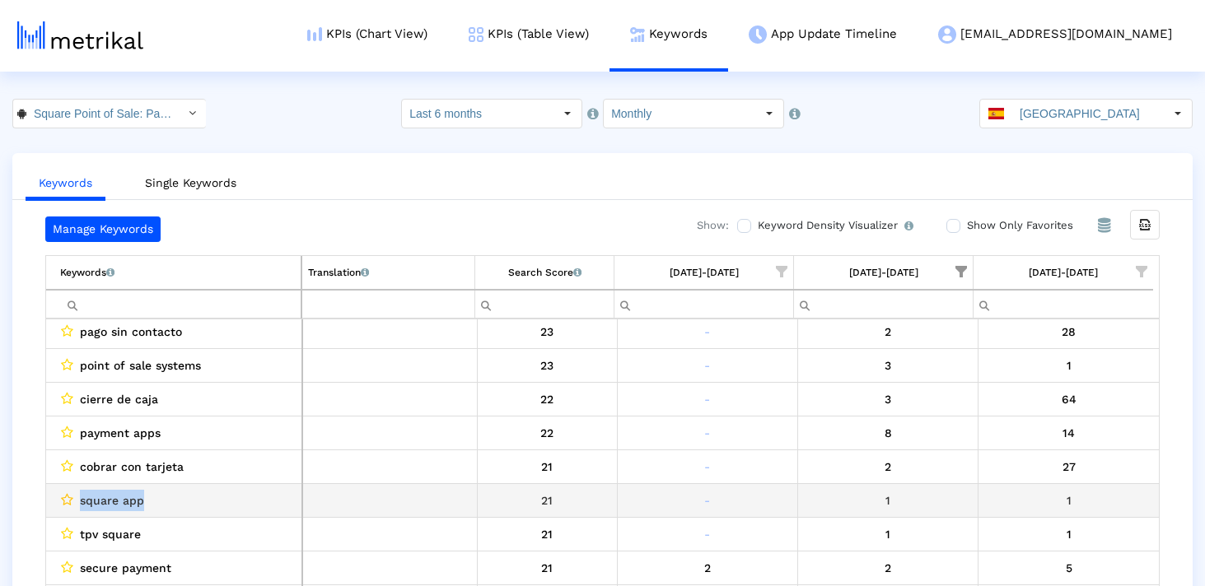
drag, startPoint x: 173, startPoint y: 501, endPoint x: 60, endPoint y: 502, distance: 112.8
click at [60, 502] on div "square app" at bounding box center [178, 500] width 236 height 21
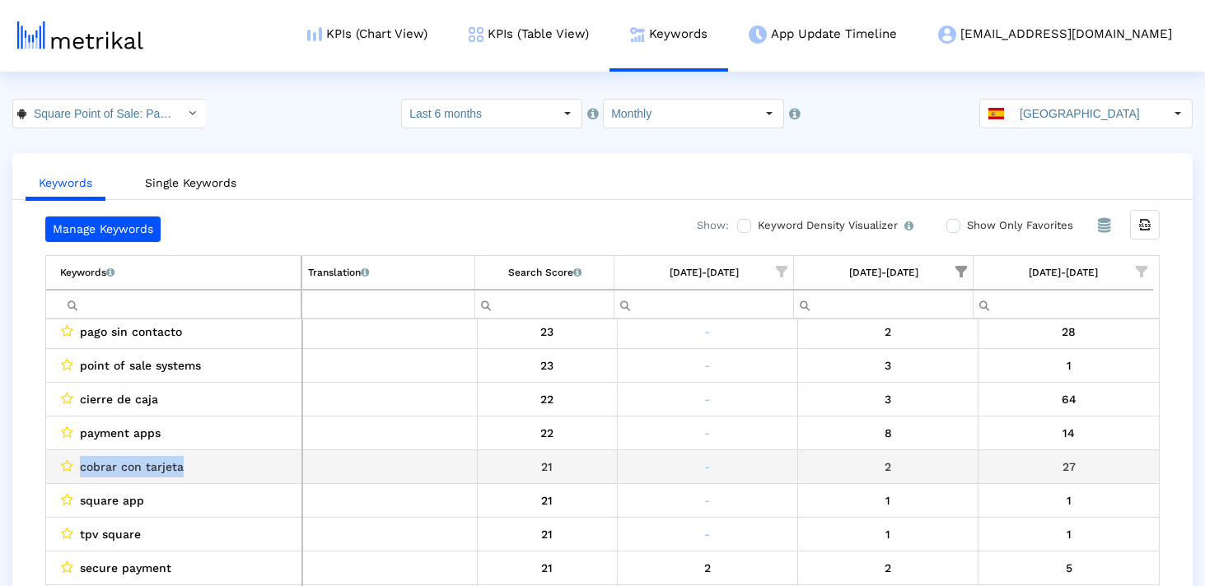
drag, startPoint x: 198, startPoint y: 474, endPoint x: 57, endPoint y: 474, distance: 140.8
click at [57, 474] on td "cobrar con tarjeta" at bounding box center [174, 467] width 256 height 34
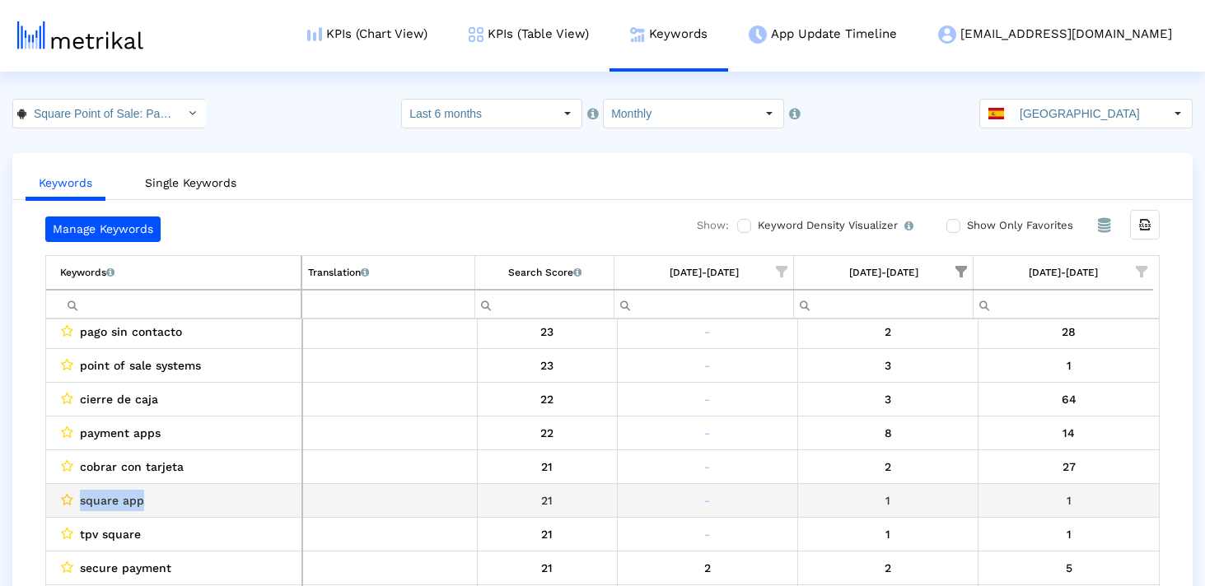
drag, startPoint x: 154, startPoint y: 497, endPoint x: 72, endPoint y: 497, distance: 82.4
click at [72, 497] on div "square app" at bounding box center [178, 500] width 236 height 21
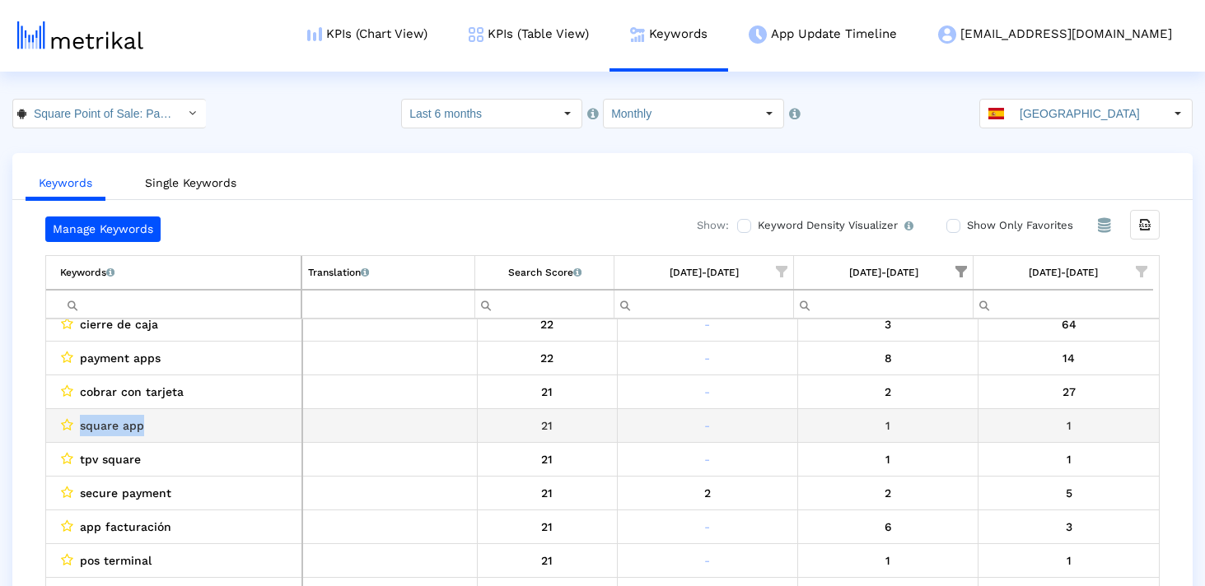
scroll to position [739, 0]
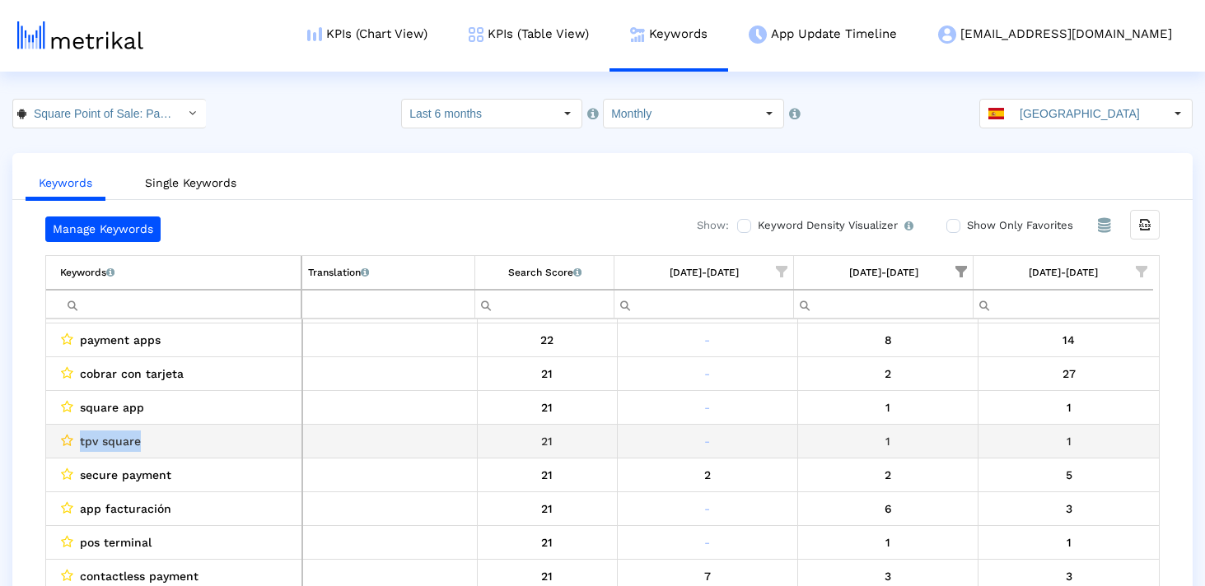
drag, startPoint x: 188, startPoint y: 439, endPoint x: 69, endPoint y: 439, distance: 118.6
click at [69, 439] on div "tpv square" at bounding box center [178, 441] width 236 height 21
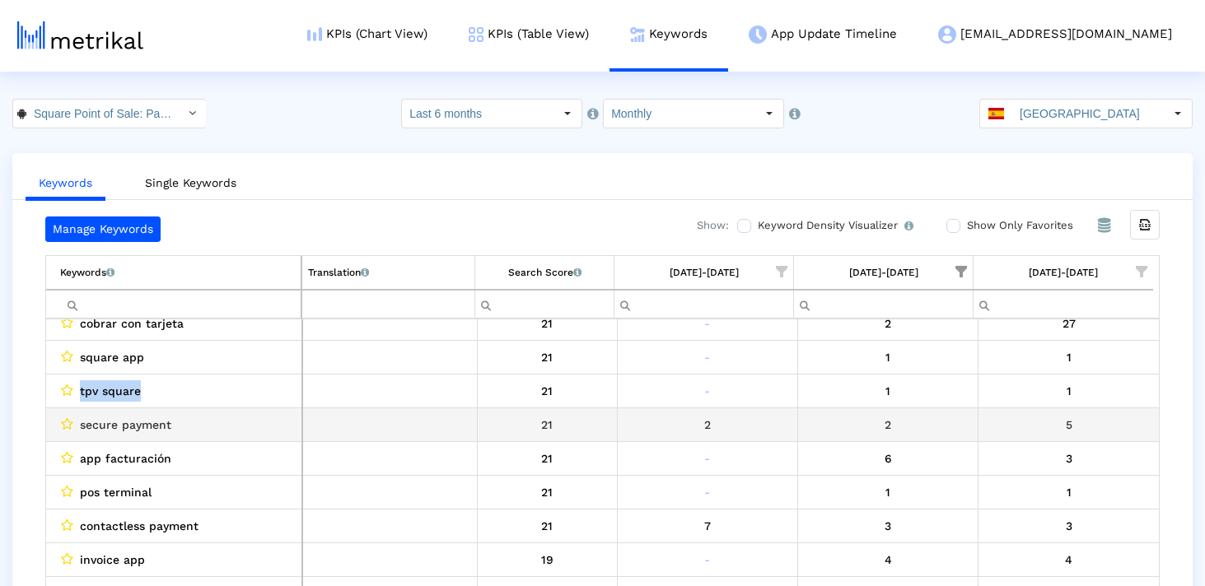
scroll to position [801, 0]
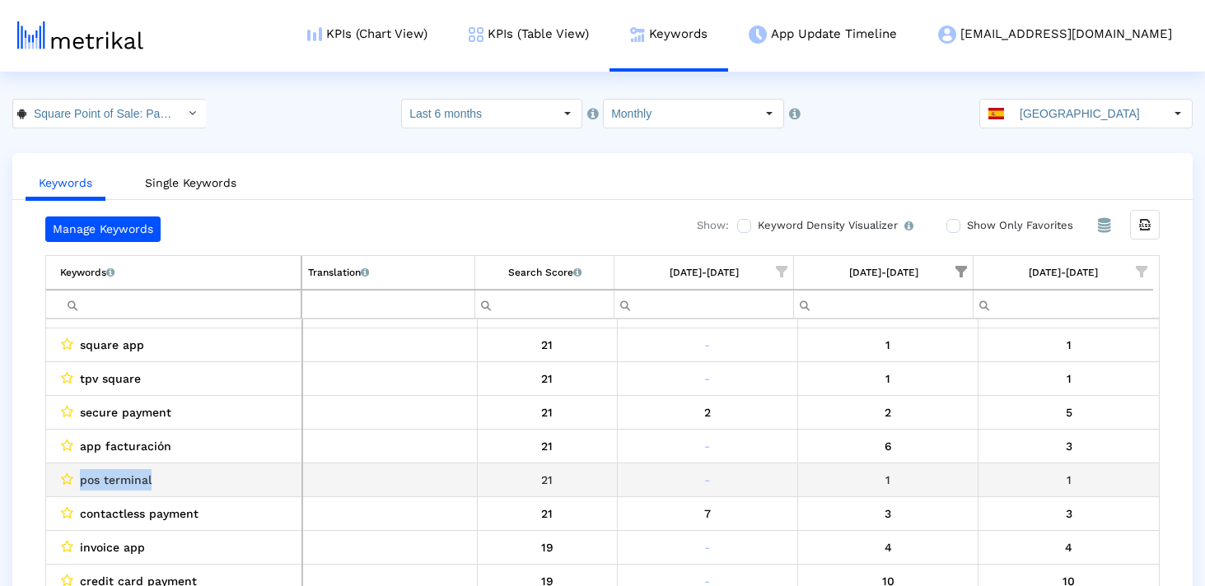
drag, startPoint x: 168, startPoint y: 483, endPoint x: 55, endPoint y: 482, distance: 112.8
click at [55, 482] on td "pos terminal" at bounding box center [174, 480] width 256 height 34
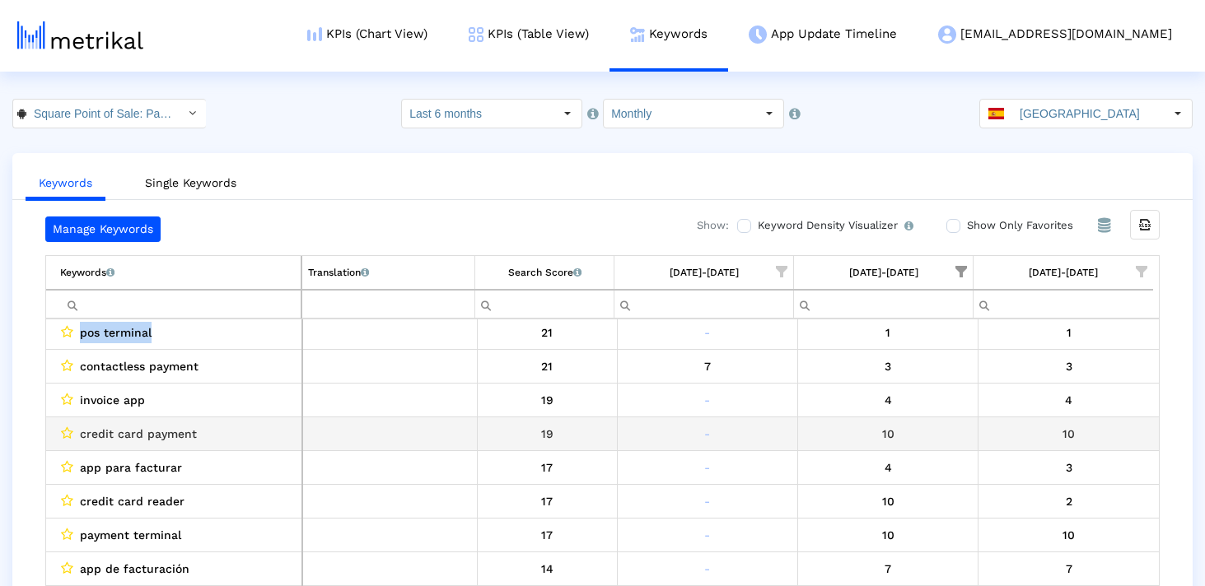
scroll to position [950, 0]
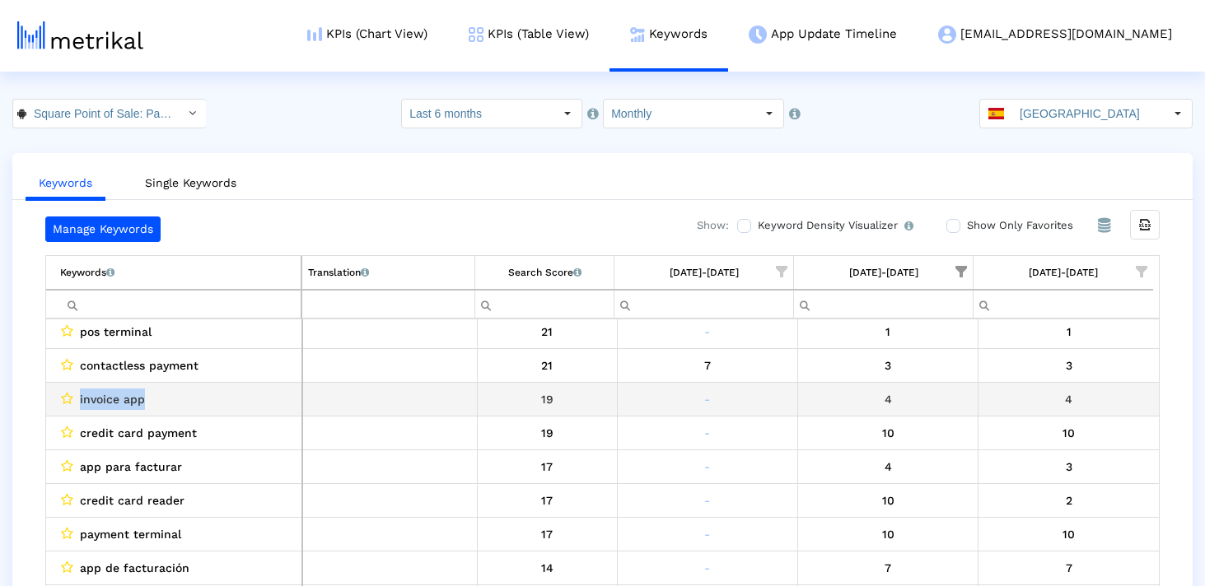
drag, startPoint x: 173, startPoint y: 399, endPoint x: 72, endPoint y: 406, distance: 100.7
click at [72, 407] on div "invoice app" at bounding box center [178, 399] width 236 height 21
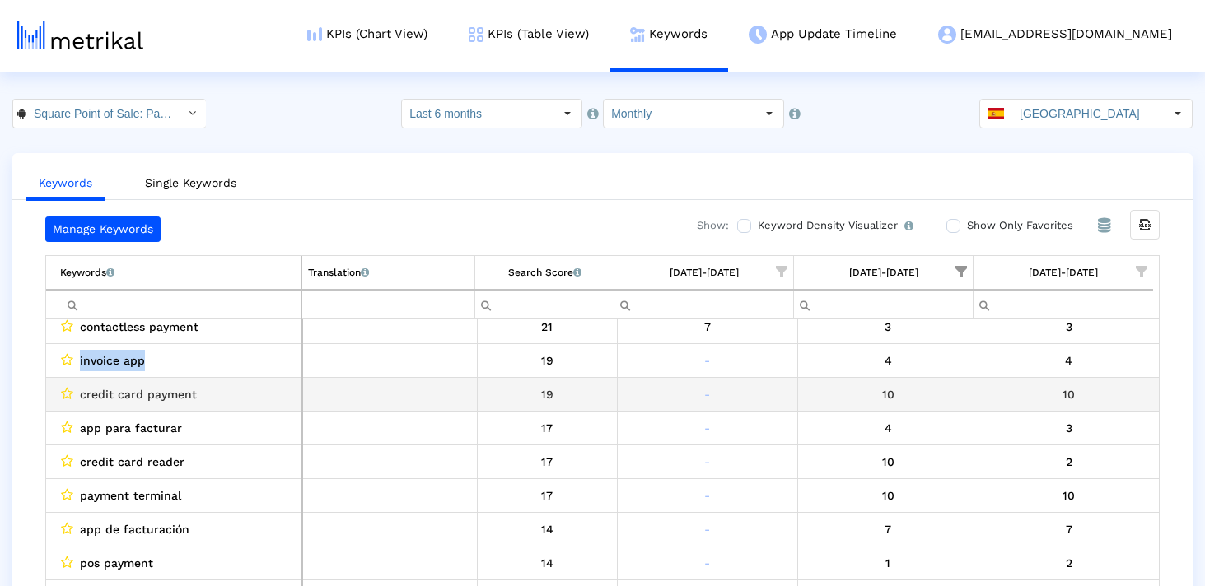
scroll to position [990, 0]
drag, startPoint x: 209, startPoint y: 398, endPoint x: 67, endPoint y: 398, distance: 142.5
click at [67, 398] on div "credit card payment" at bounding box center [178, 392] width 236 height 21
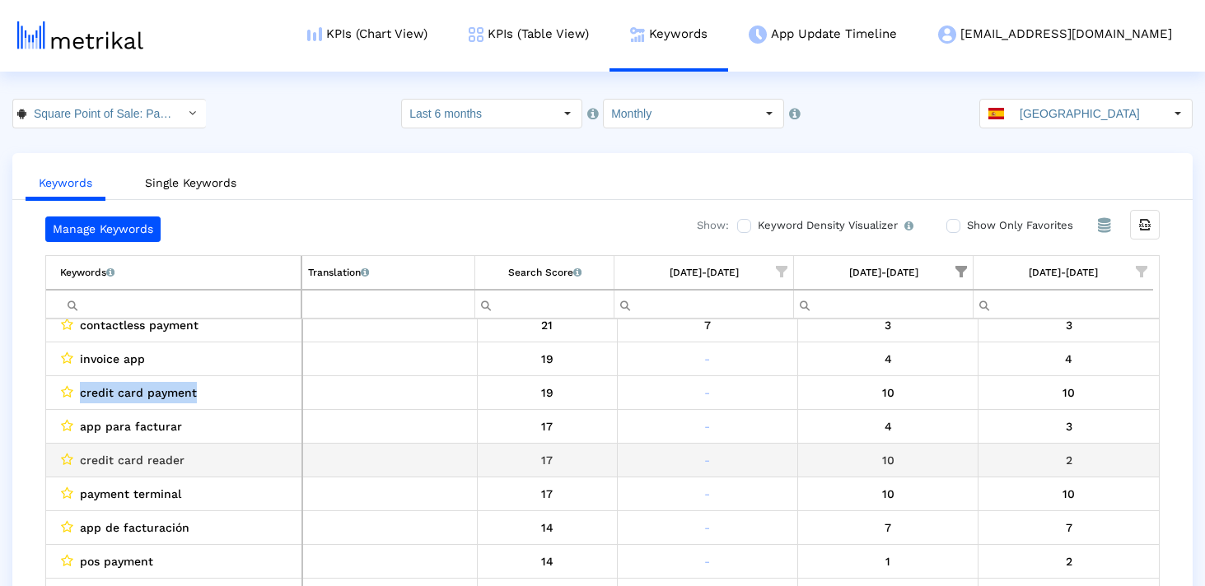
scroll to position [996, 0]
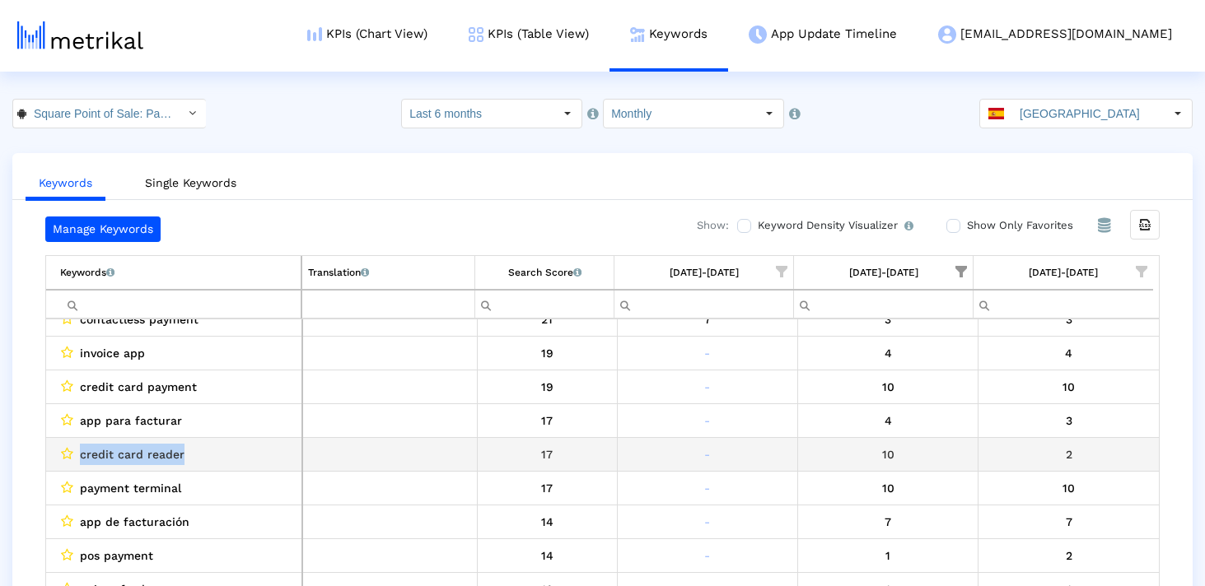
drag, startPoint x: 187, startPoint y: 456, endPoint x: 54, endPoint y: 457, distance: 133.4
click at [54, 457] on td "credit card reader" at bounding box center [174, 454] width 256 height 34
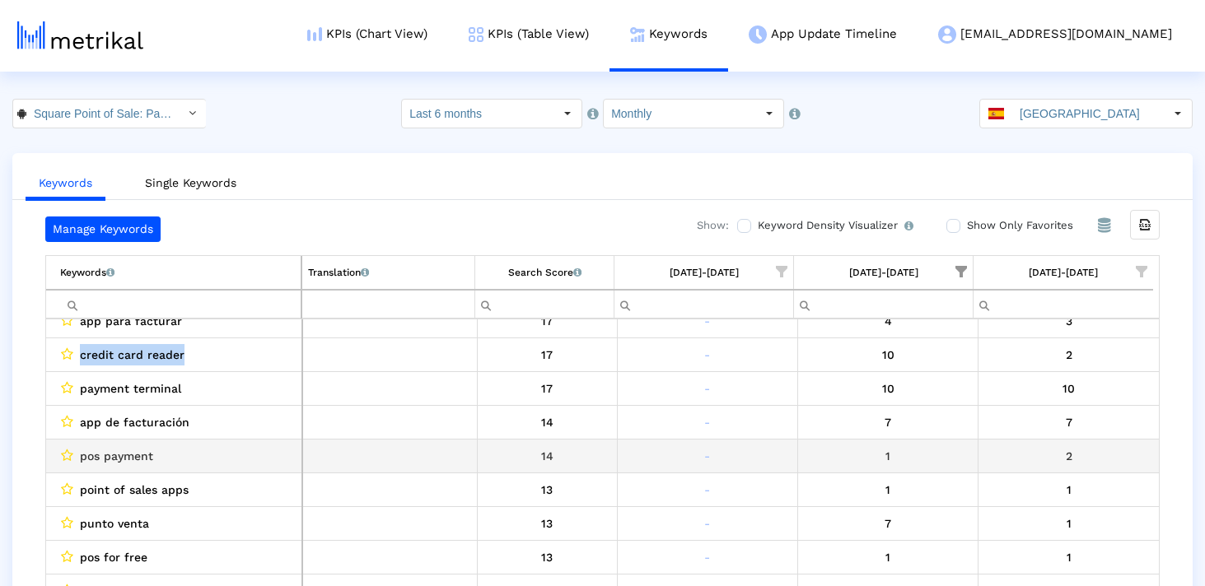
scroll to position [1099, 0]
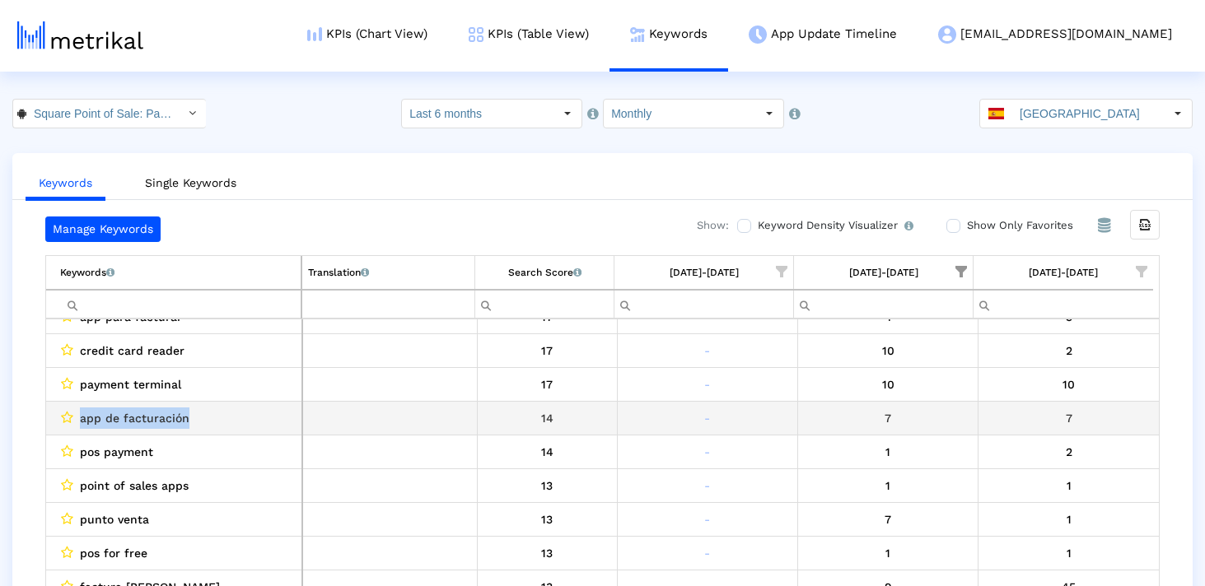
drag, startPoint x: 195, startPoint y: 423, endPoint x: 50, endPoint y: 423, distance: 144.9
click at [50, 423] on td "app de facturación" at bounding box center [174, 418] width 256 height 34
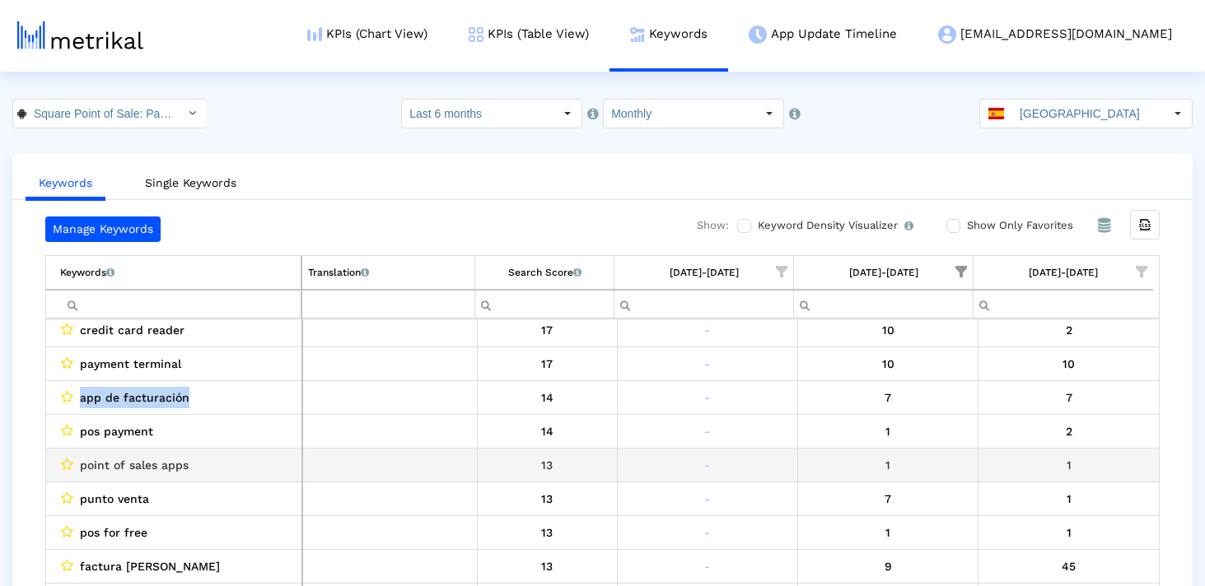
scroll to position [1122, 0]
drag, startPoint x: 194, startPoint y: 464, endPoint x: 74, endPoint y: 450, distance: 121.0
click at [50, 464] on td "point of sales apps" at bounding box center [174, 463] width 256 height 34
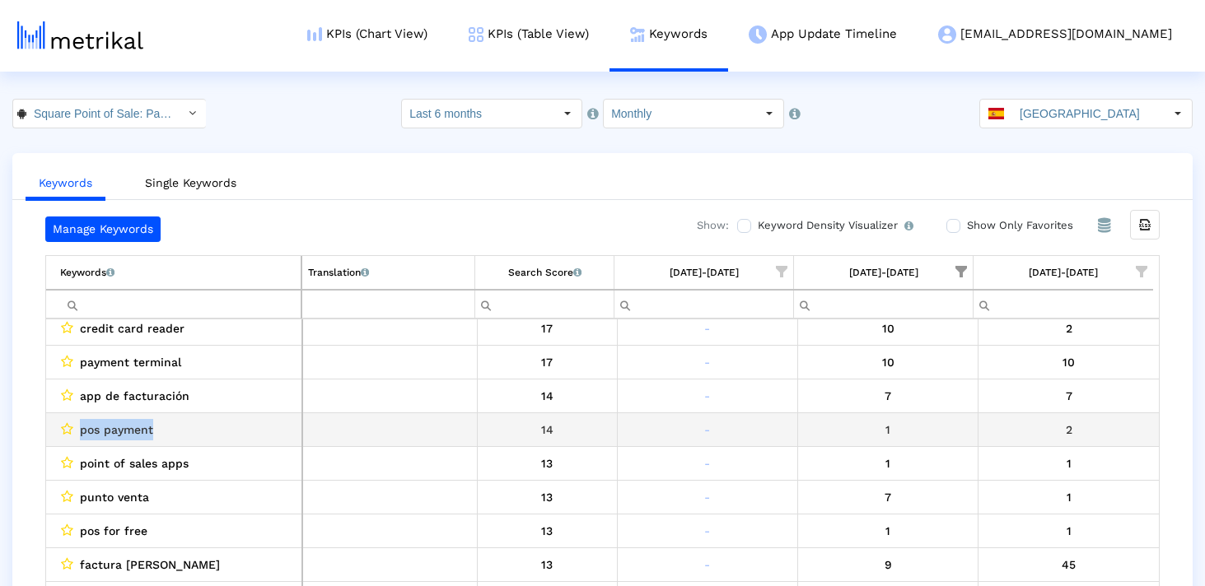
drag, startPoint x: 154, startPoint y: 436, endPoint x: 69, endPoint y: 436, distance: 84.8
click at [69, 436] on div "pos payment" at bounding box center [178, 429] width 236 height 21
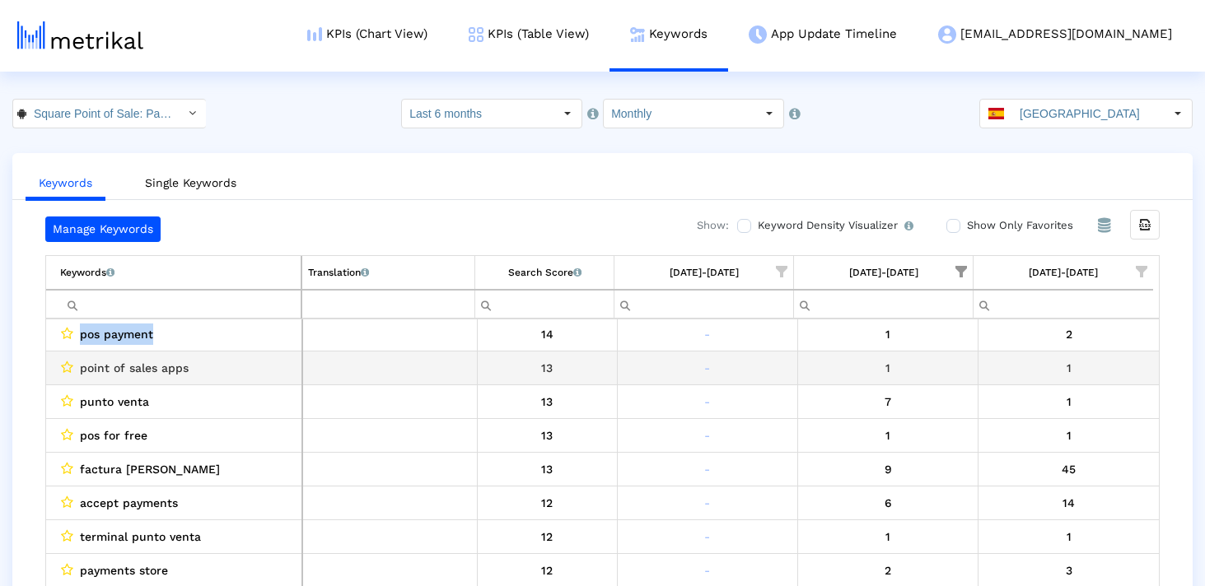
scroll to position [1219, 0]
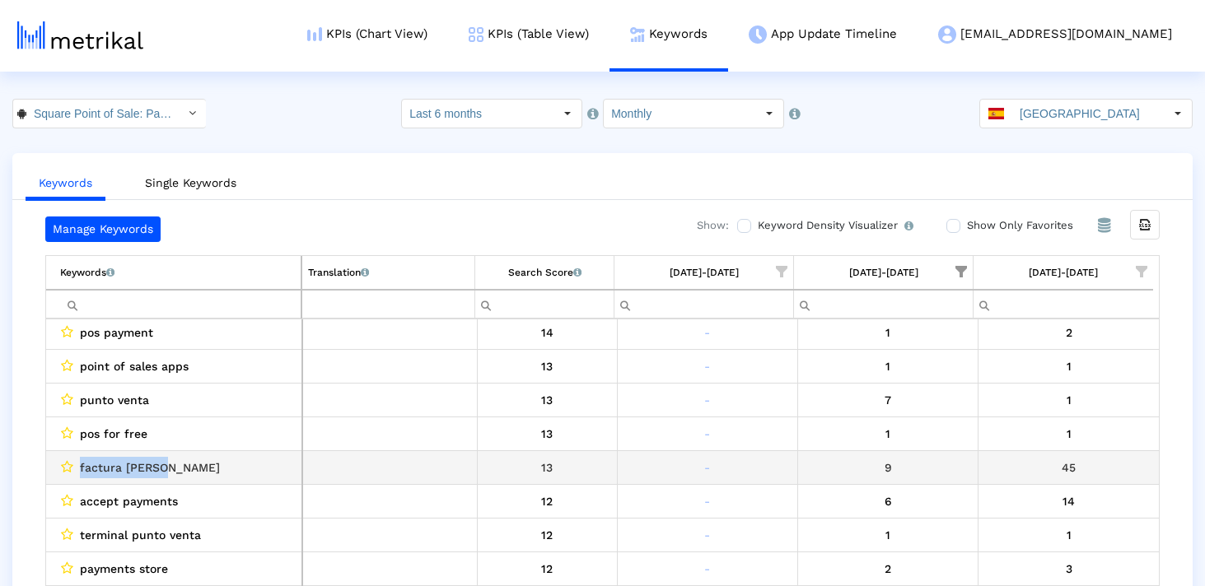
drag, startPoint x: 189, startPoint y: 467, endPoint x: 77, endPoint y: 467, distance: 112.0
click at [77, 467] on div "factura [PERSON_NAME]" at bounding box center [178, 467] width 236 height 21
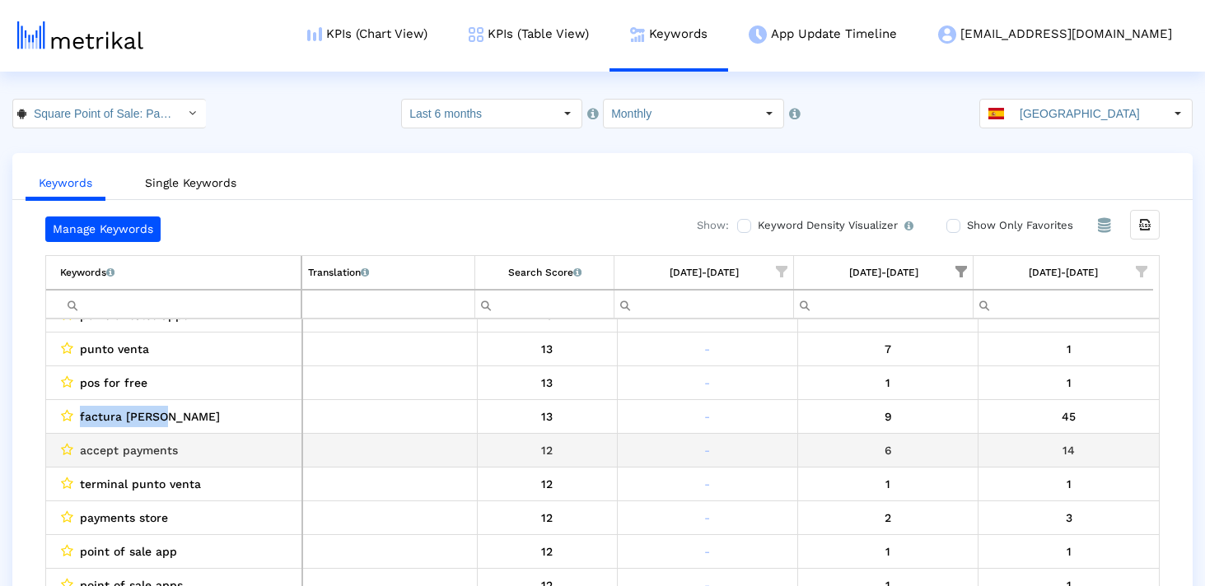
scroll to position [1290, 0]
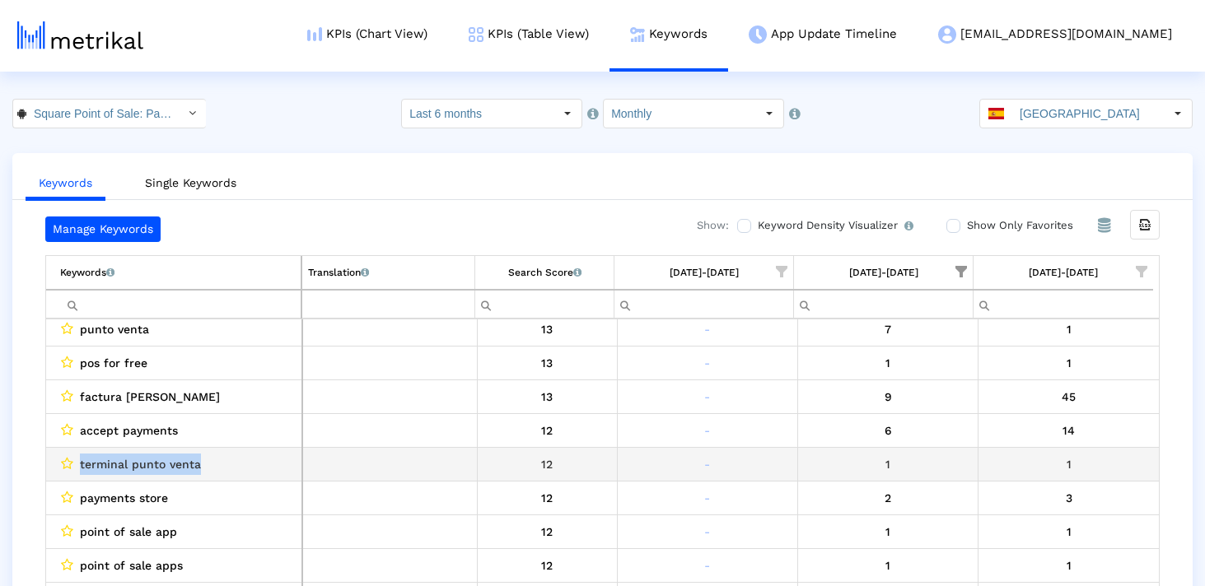
drag, startPoint x: 202, startPoint y: 469, endPoint x: 72, endPoint y: 470, distance: 130.1
click at [71, 469] on div "terminal punto venta" at bounding box center [178, 464] width 236 height 21
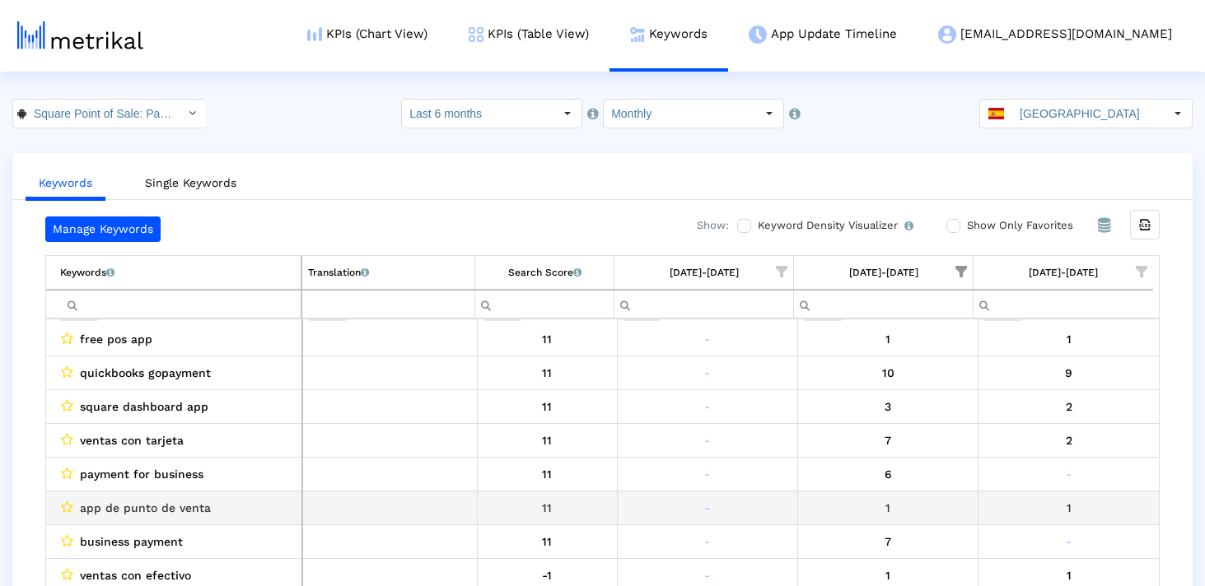
scroll to position [2097, 0]
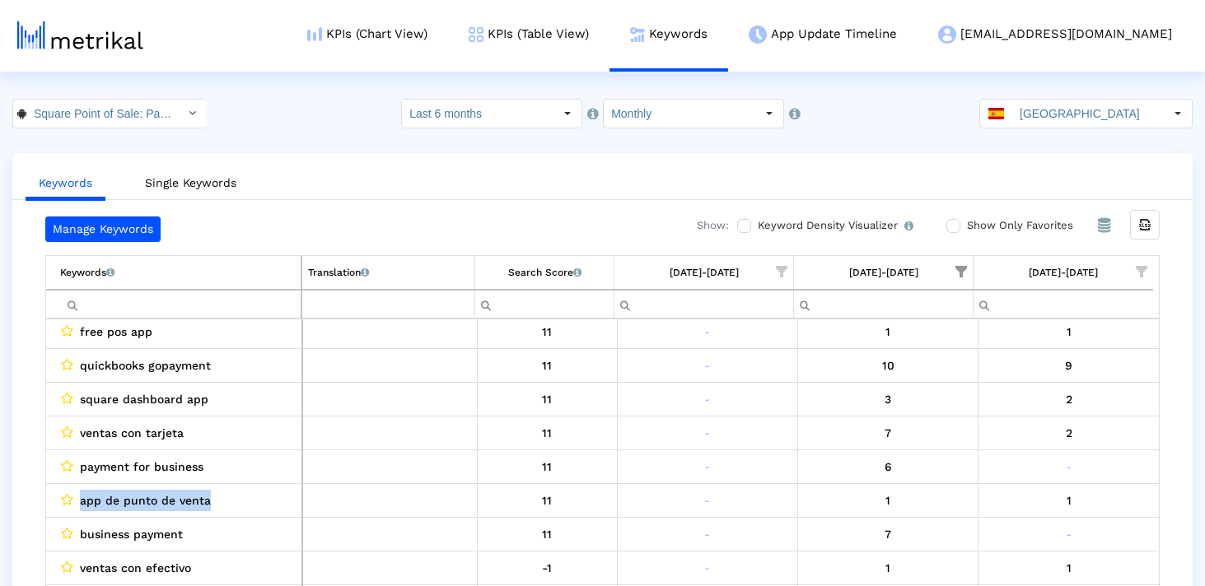
drag, startPoint x: 212, startPoint y: 513, endPoint x: 68, endPoint y: 510, distance: 143.3
click at [68, 510] on td "app de punto de venta" at bounding box center [174, 500] width 256 height 34
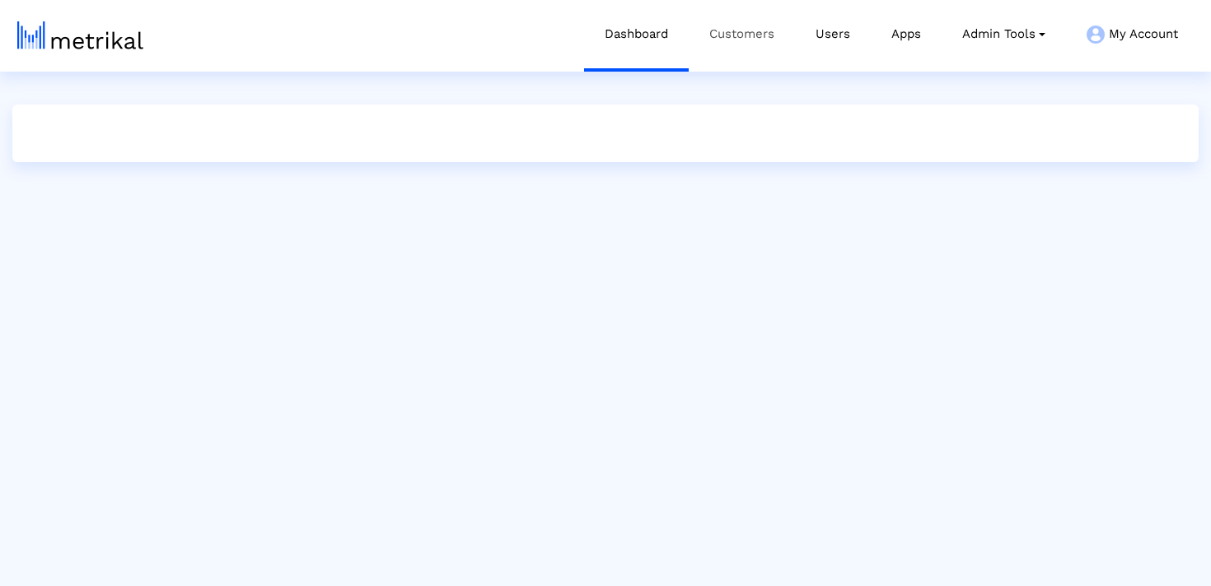
click at [746, 36] on link "Customers" at bounding box center [741, 34] width 106 height 68
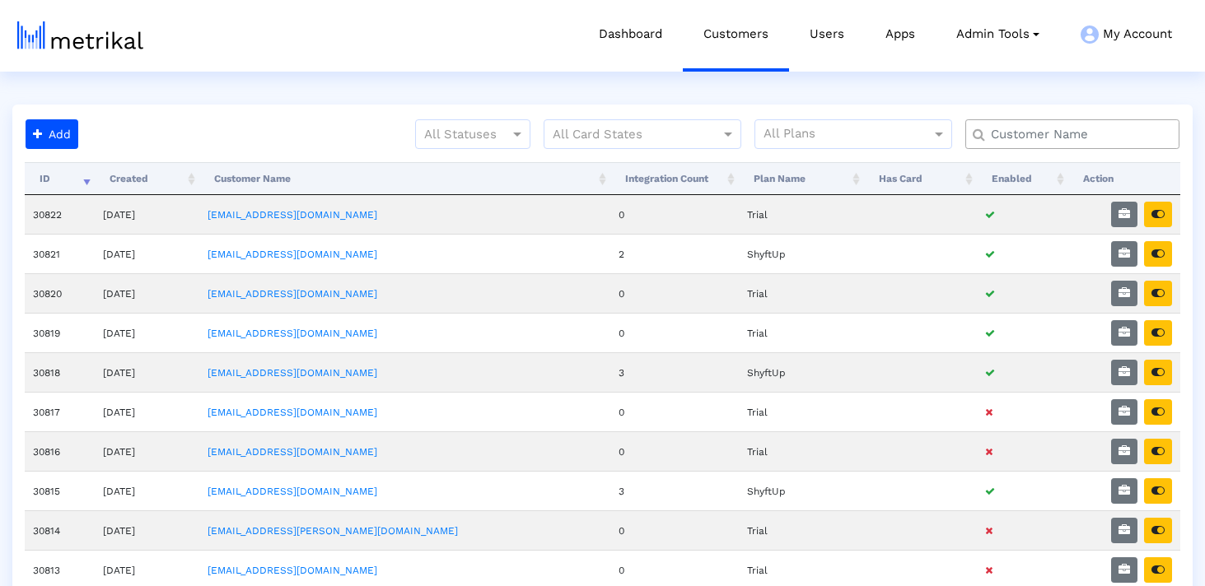
click at [1009, 133] on input "text" at bounding box center [1076, 134] width 194 height 17
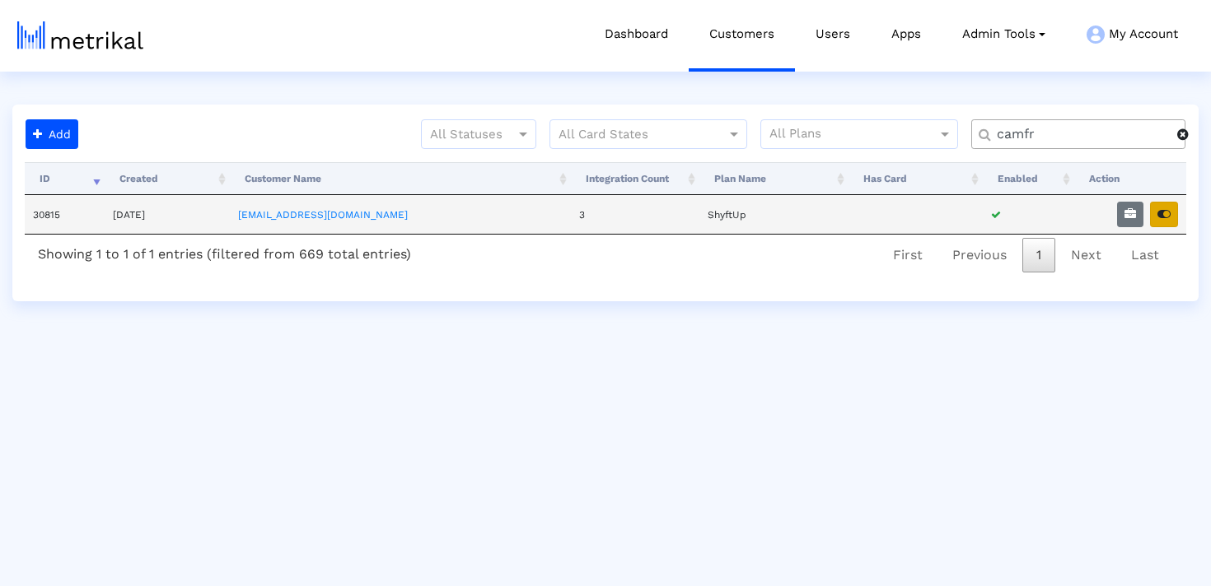
type input "camfr"
click at [1166, 216] on icon "button" at bounding box center [1163, 214] width 13 height 12
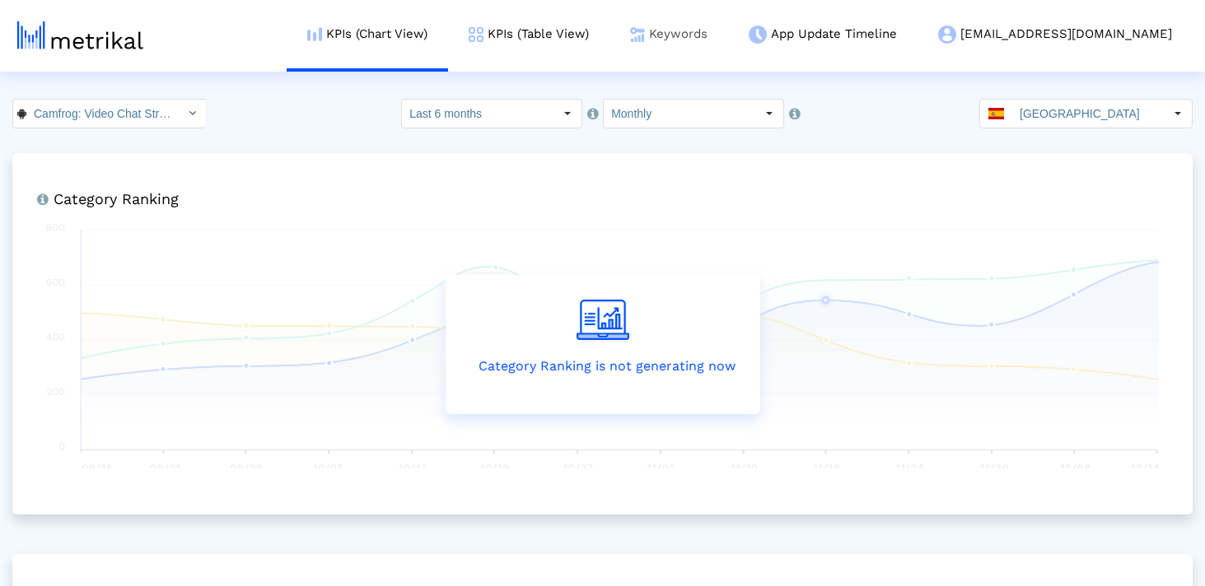
click at [728, 41] on link "Keywords" at bounding box center [668, 34] width 119 height 68
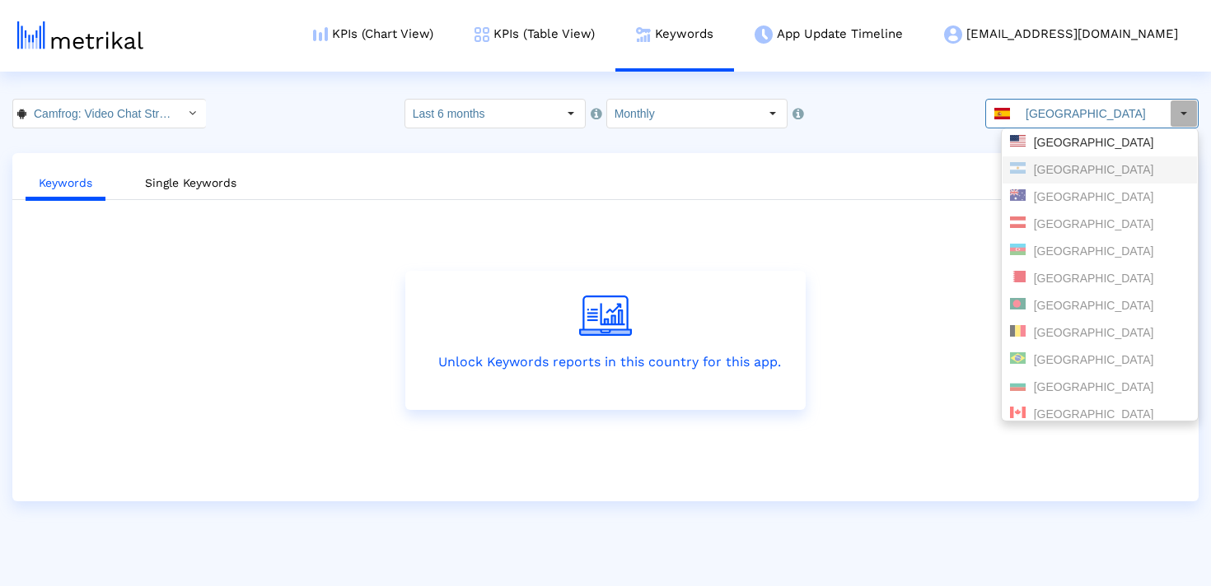
click at [1050, 147] on div "United States" at bounding box center [1100, 143] width 180 height 16
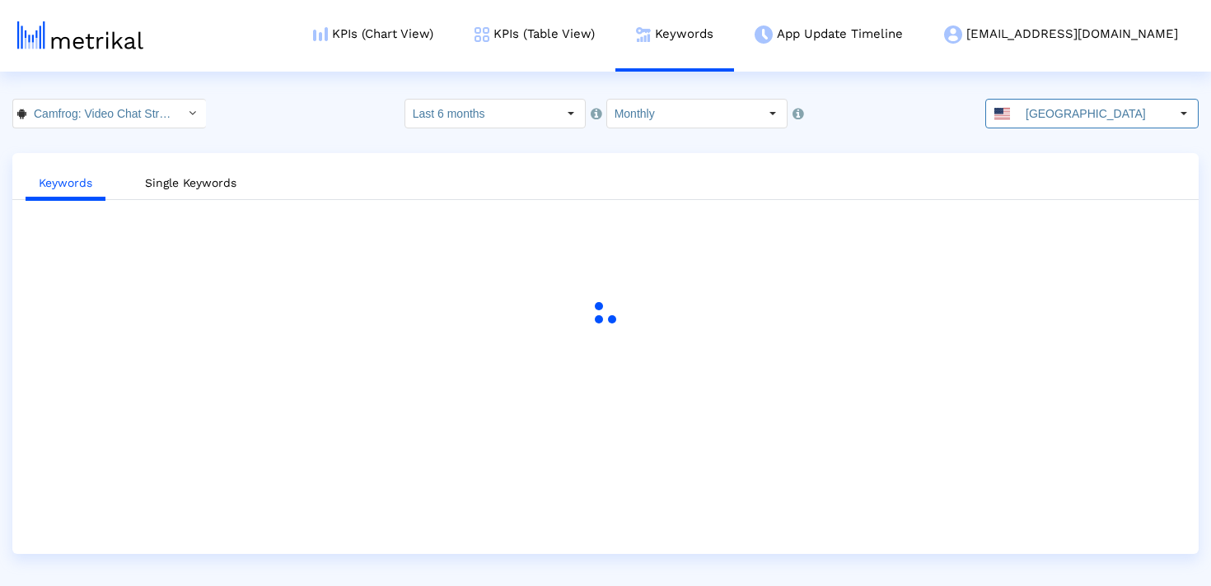
click at [179, 100] on div "Select" at bounding box center [192, 113] width 26 height 26
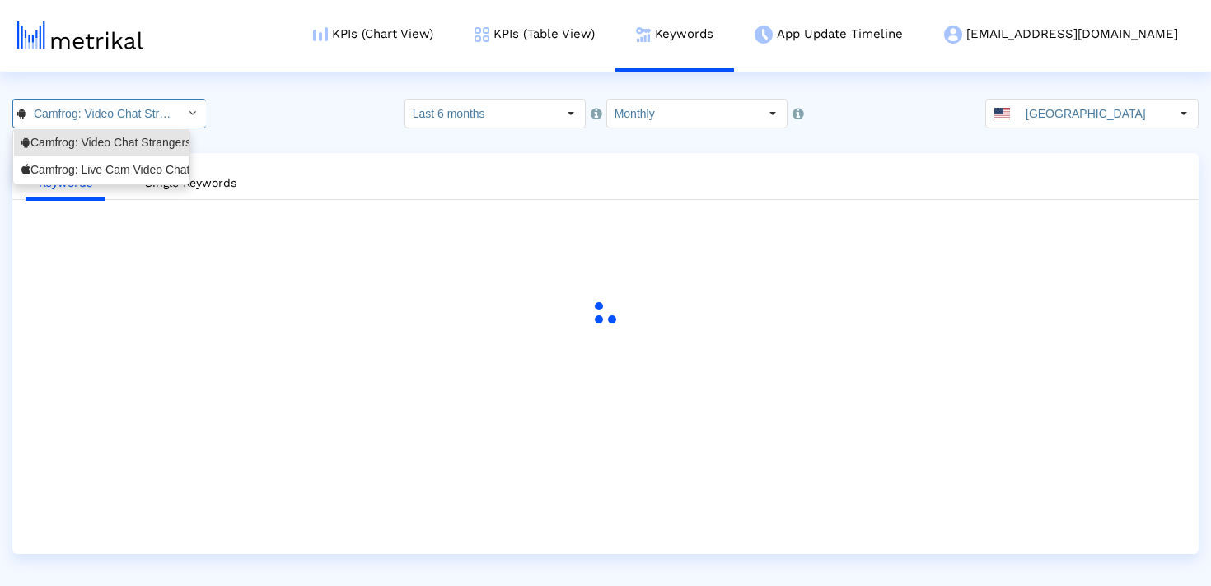
scroll to position [0, 225]
click at [137, 160] on div "Camfrog: Live Cam Video Chat <694578768>" at bounding box center [101, 169] width 175 height 27
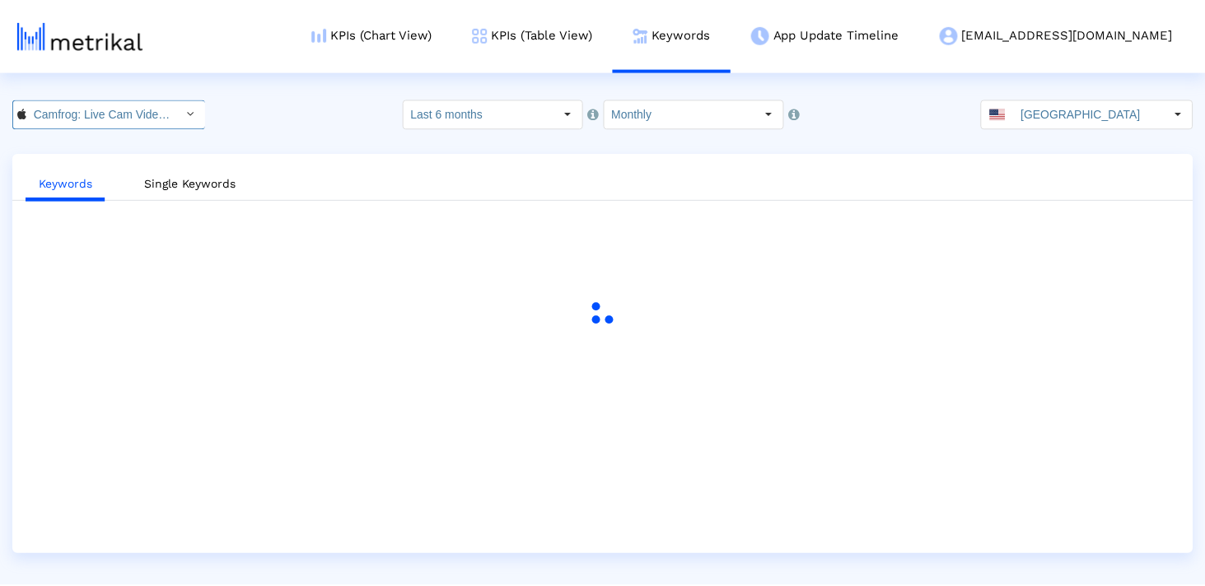
scroll to position [0, 117]
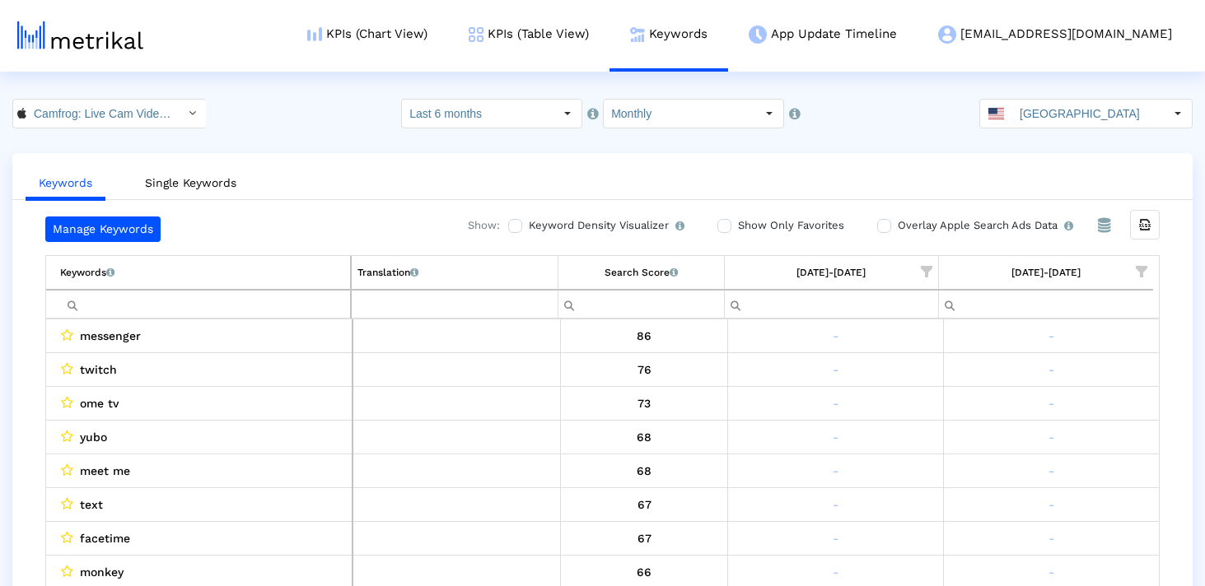
click at [170, 296] on input "Filter cell" at bounding box center [205, 304] width 290 height 27
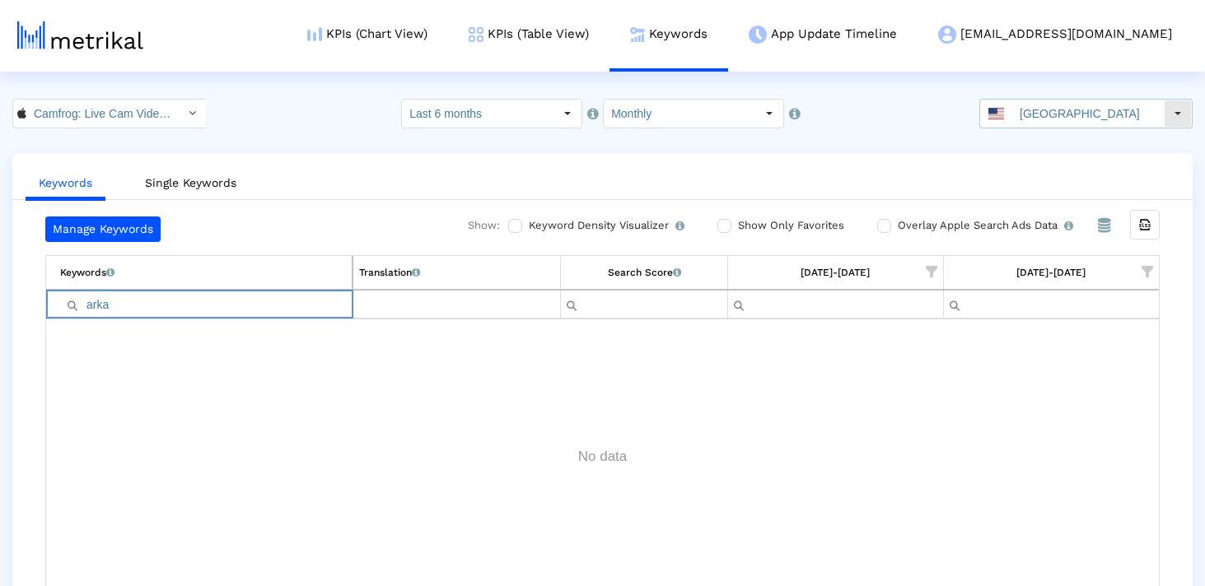
type input "arka"
click at [1059, 105] on input "United States" at bounding box center [1088, 114] width 152 height 28
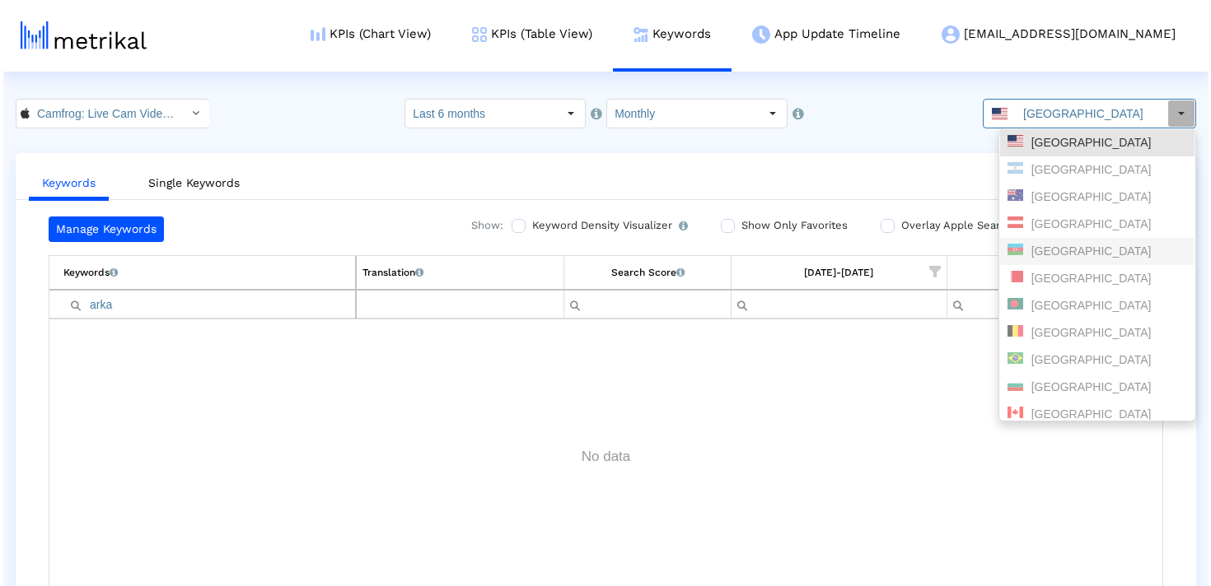
scroll to position [1911, 0]
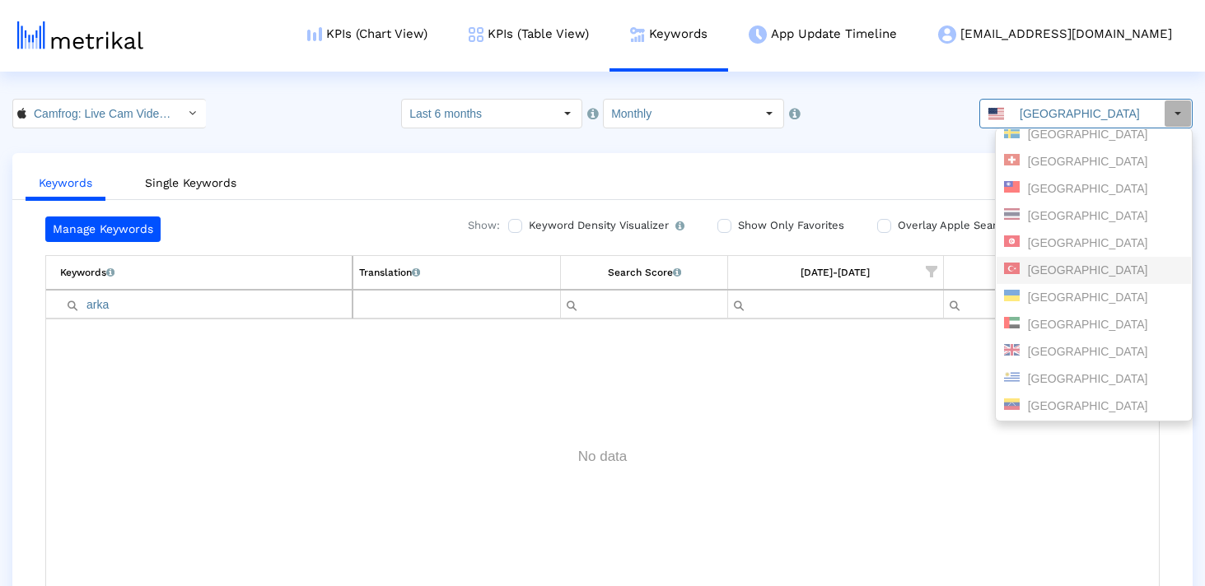
click at [1064, 275] on div "Türkiye" at bounding box center [1094, 271] width 180 height 16
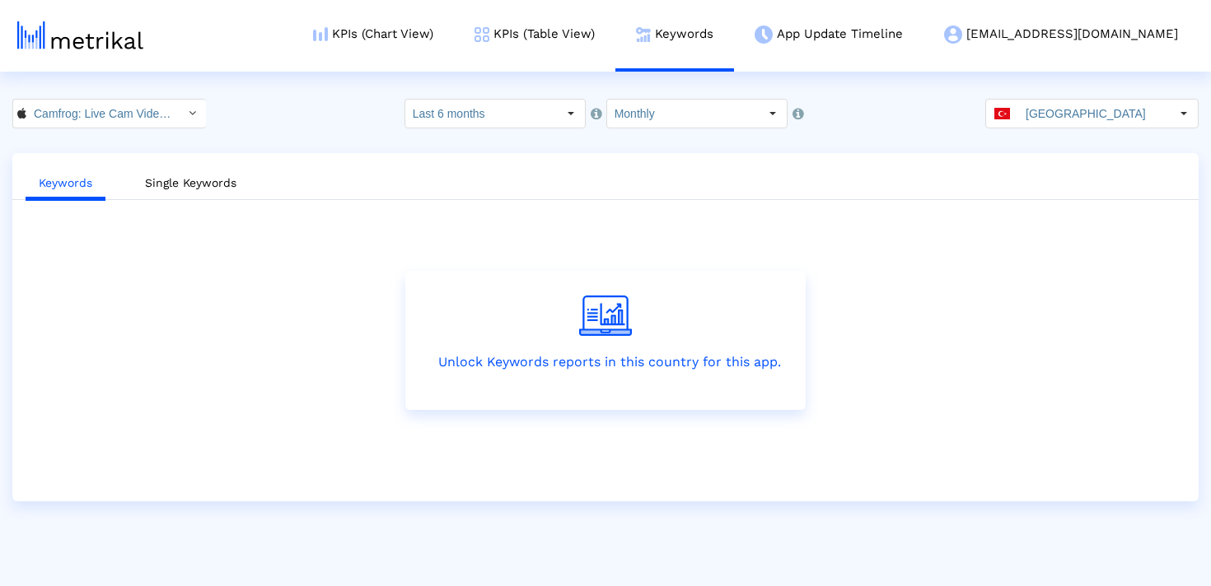
click at [313, 122] on div "Camfrog: Live Cam Video Chat < 694578768 > Pull down to refresh... Release to r…" at bounding box center [605, 114] width 1211 height 30
